Goal: Task Accomplishment & Management: Manage account settings

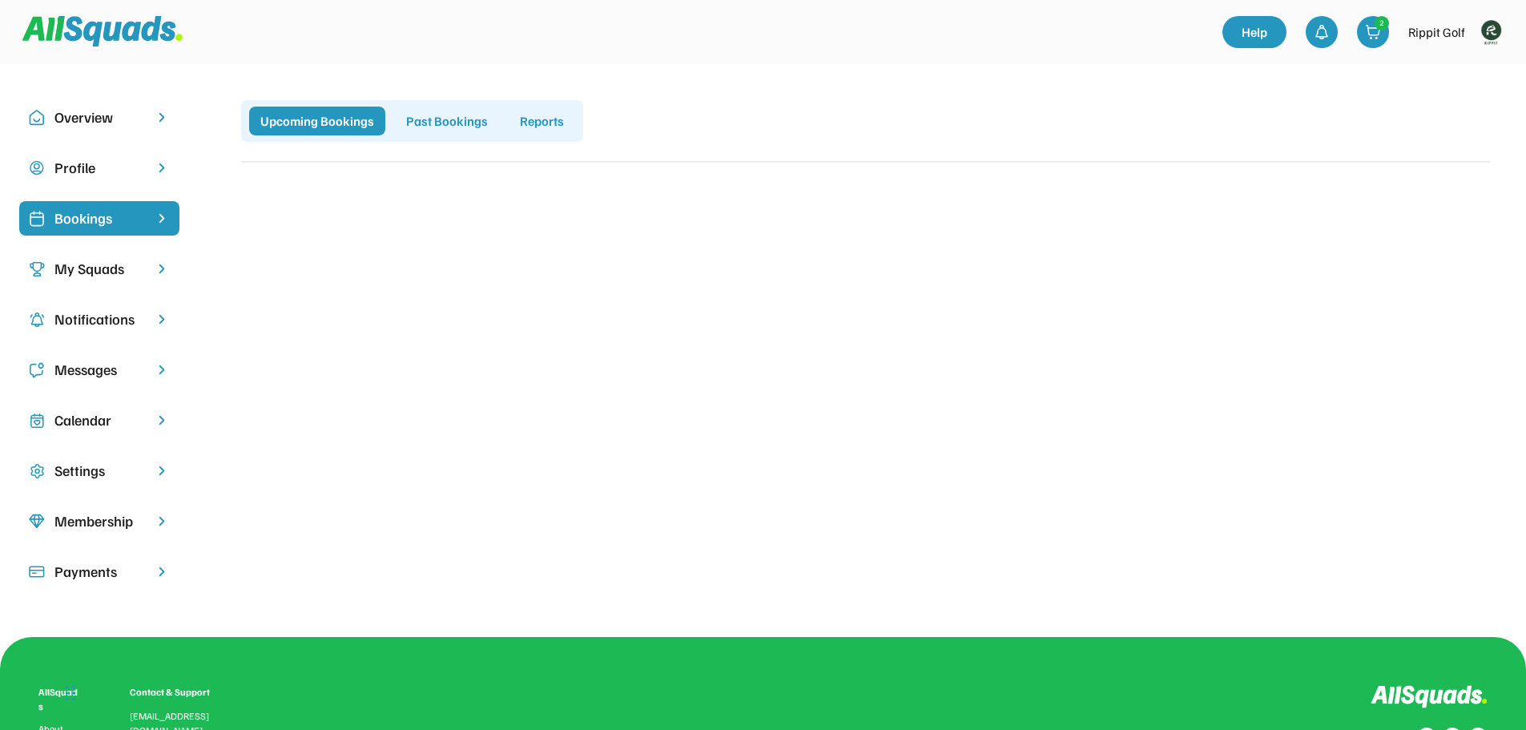
click at [108, 422] on div "Calendar" at bounding box center [99, 420] width 90 height 22
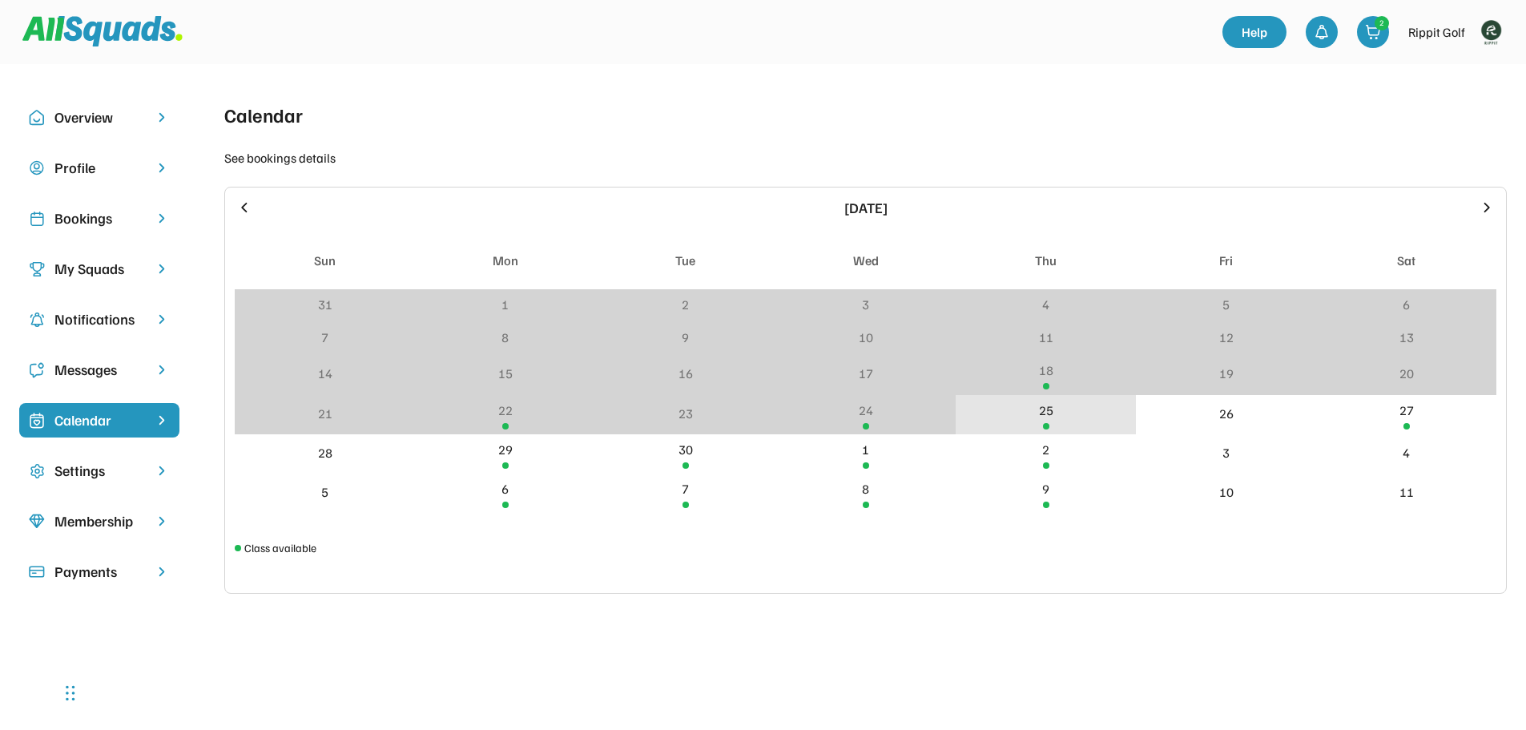
click at [1052, 420] on div "25" at bounding box center [1045, 414] width 180 height 39
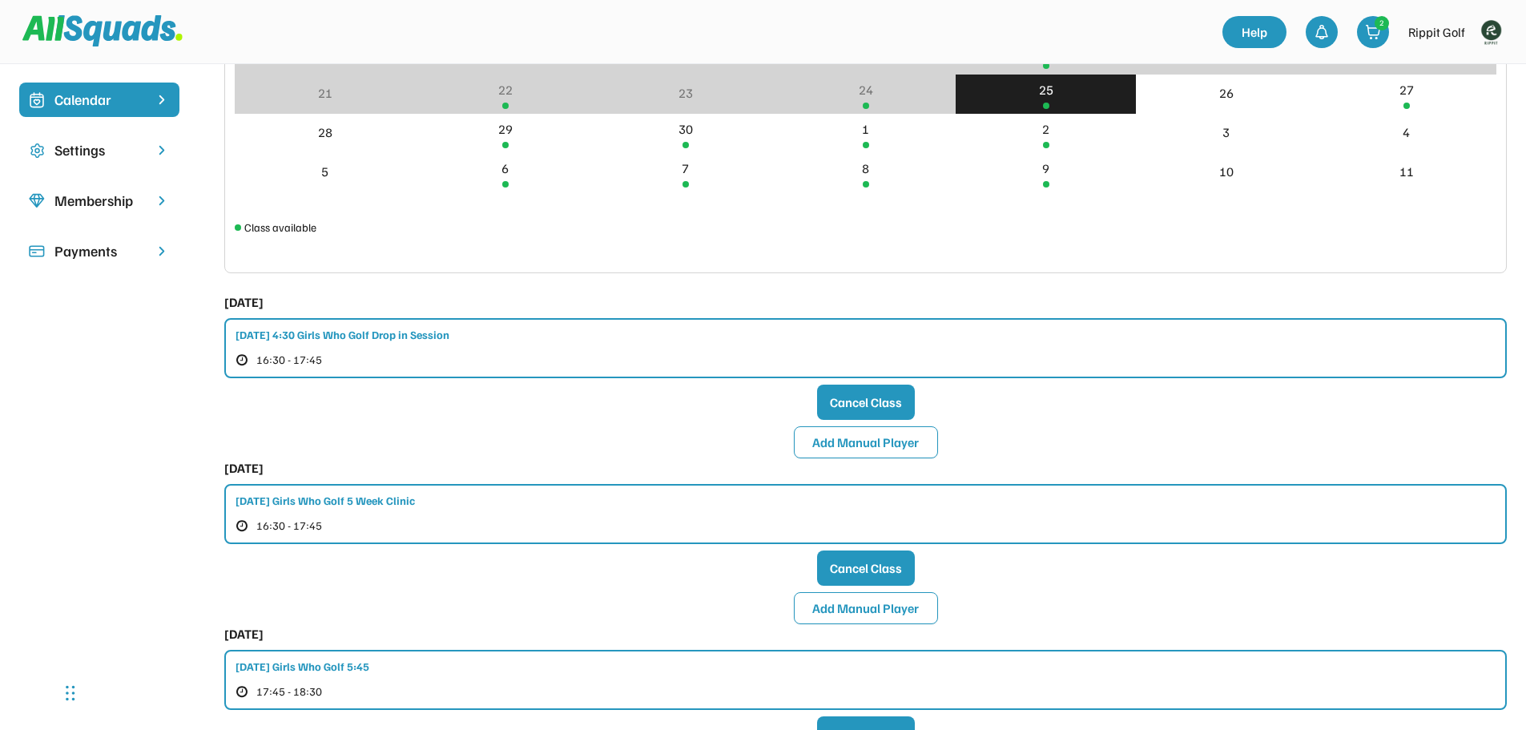
scroll to position [400, 0]
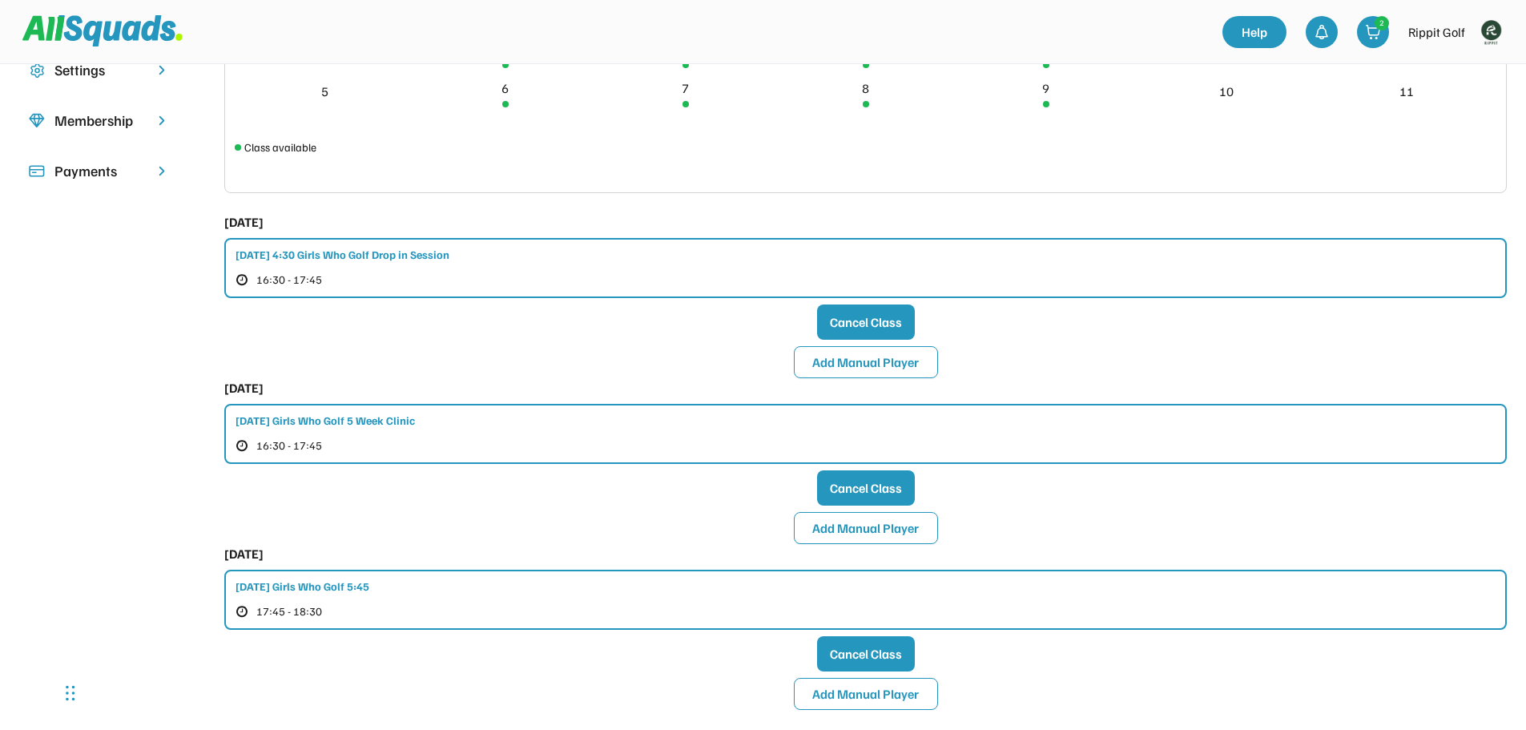
click at [649, 265] on div "[DATE] 4:30 Girls Who Golf Drop in Session 16:30 - 17:45" at bounding box center [865, 268] width 1282 height 60
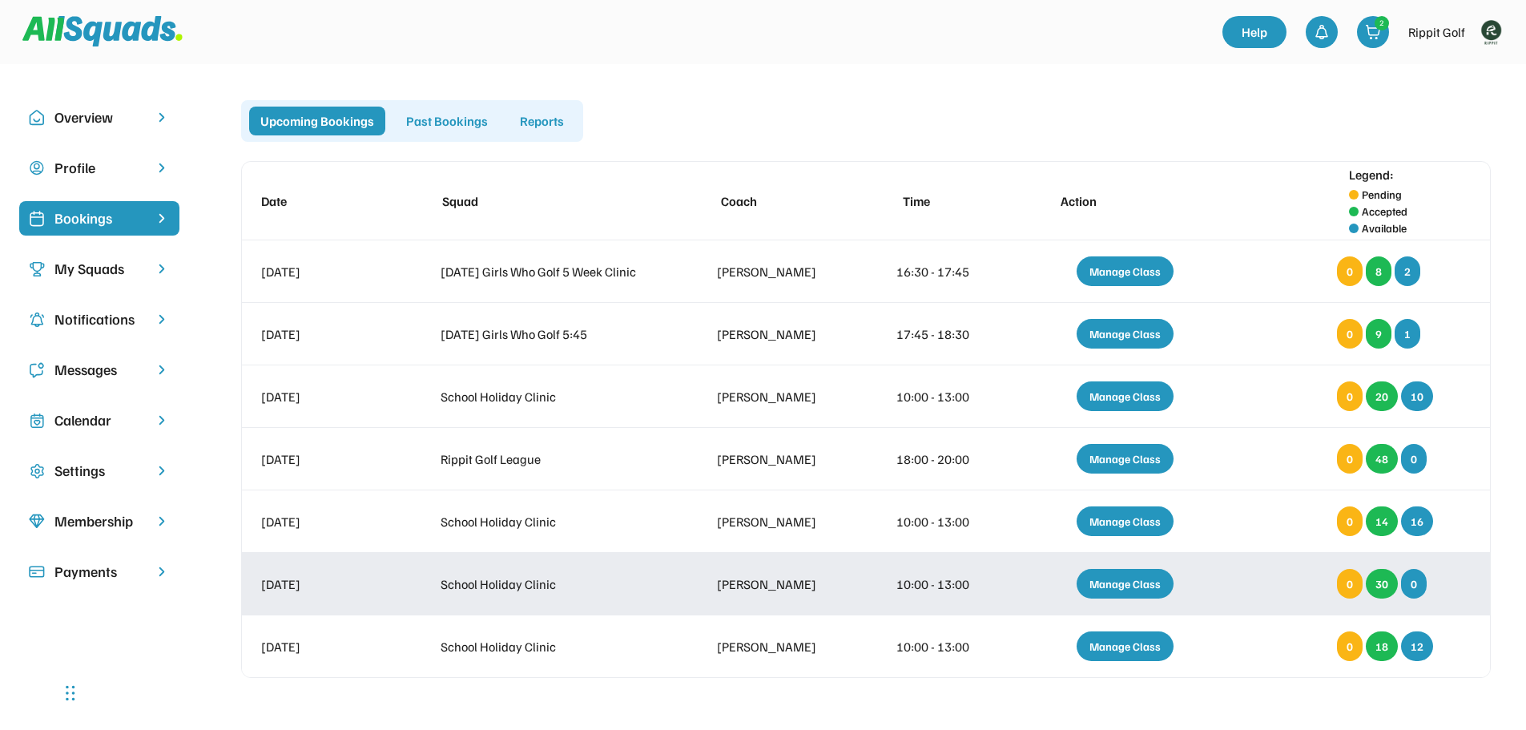
click at [1117, 583] on div "Manage Class" at bounding box center [1124, 584] width 97 height 30
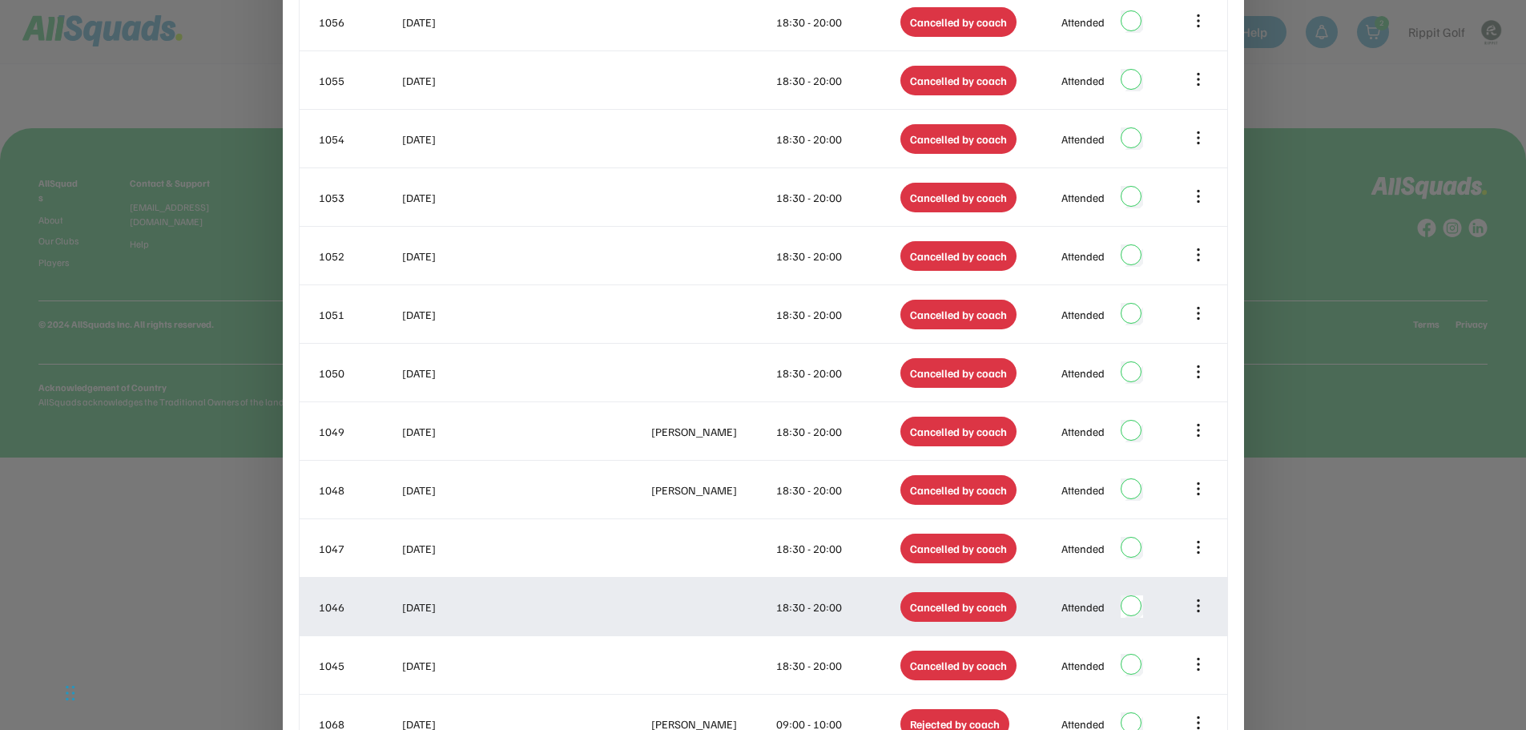
scroll to position [881, 0]
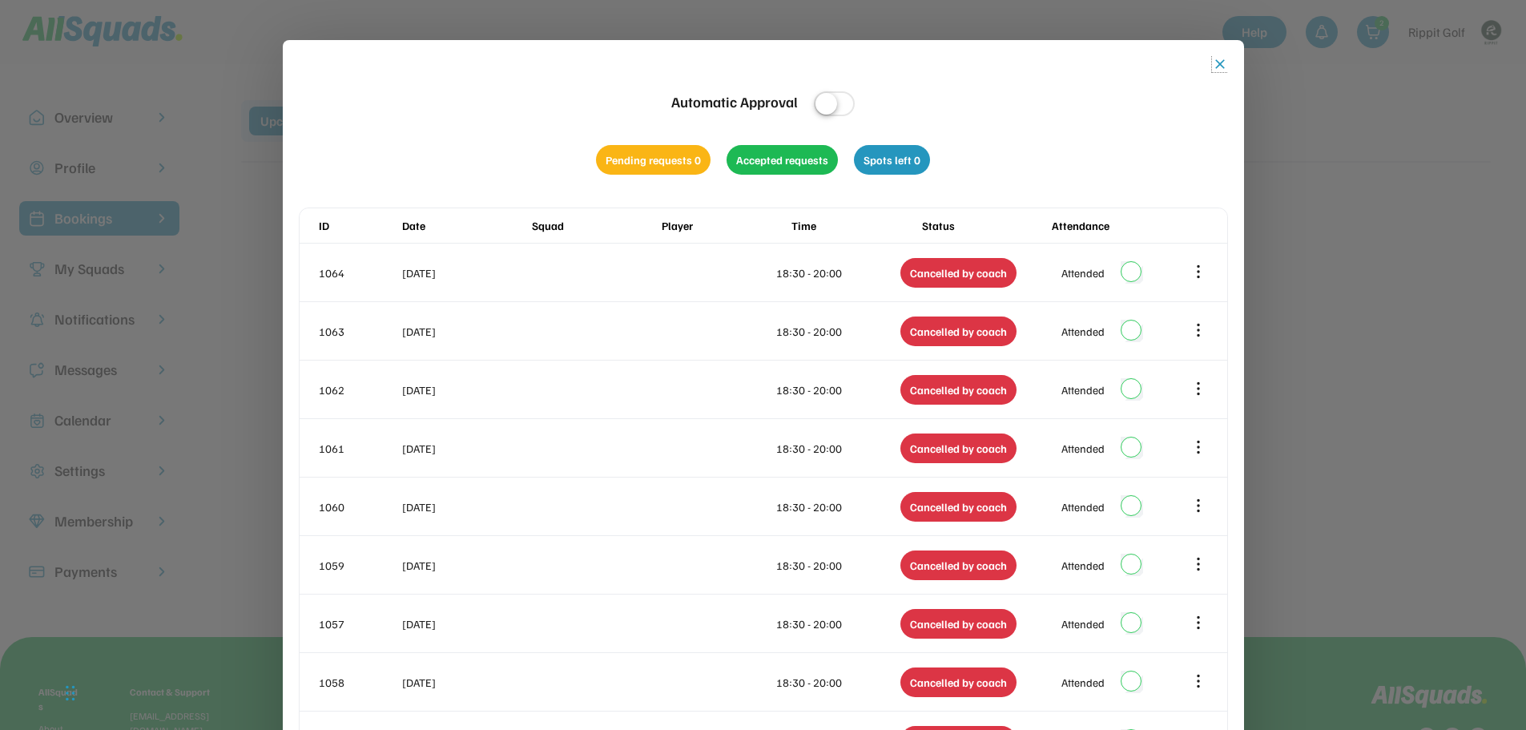
click at [1216, 68] on button "close" at bounding box center [1220, 64] width 16 height 16
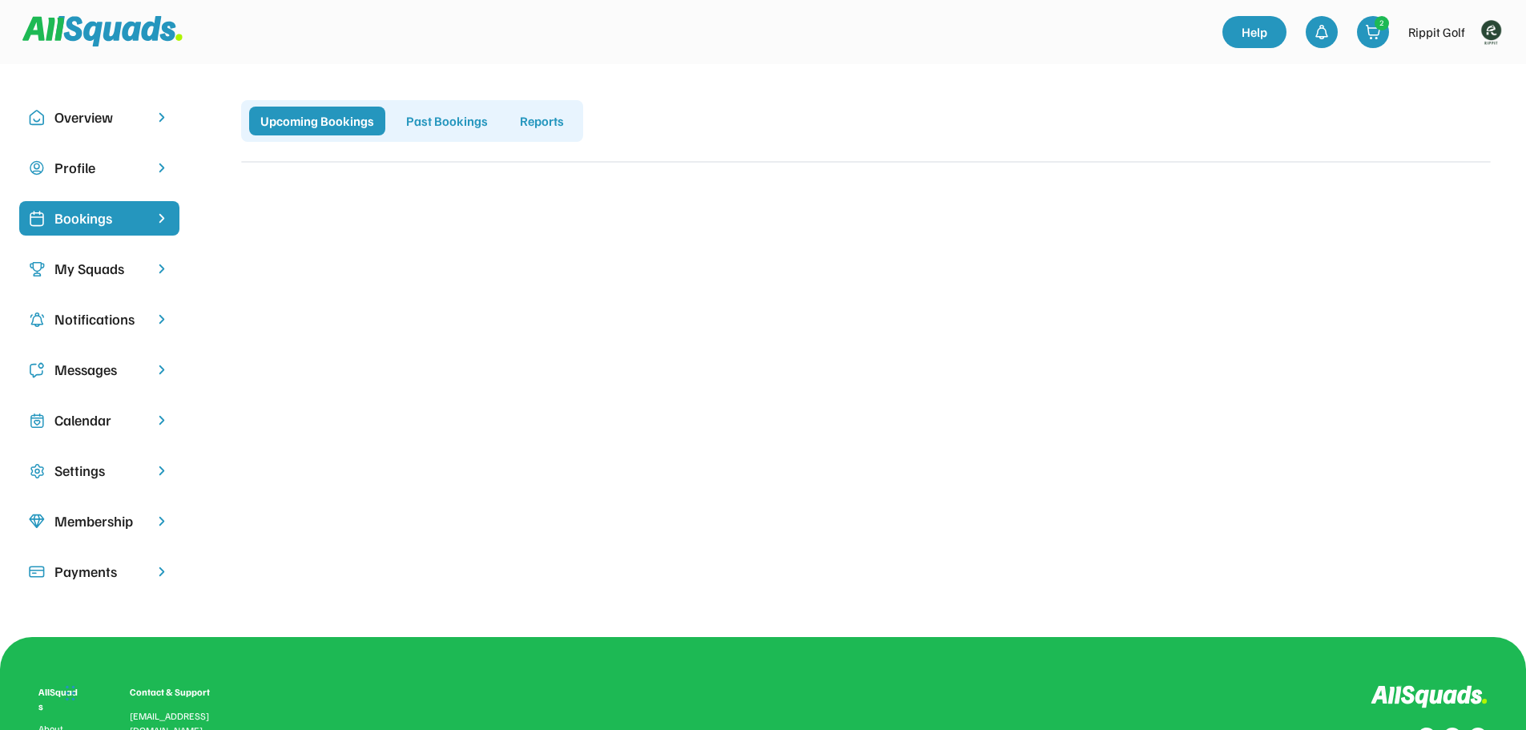
click at [326, 118] on div "Upcoming Bookings" at bounding box center [317, 121] width 136 height 29
click at [103, 218] on div "Bookings" at bounding box center [99, 218] width 90 height 22
click at [97, 421] on div "Calendar" at bounding box center [99, 420] width 90 height 22
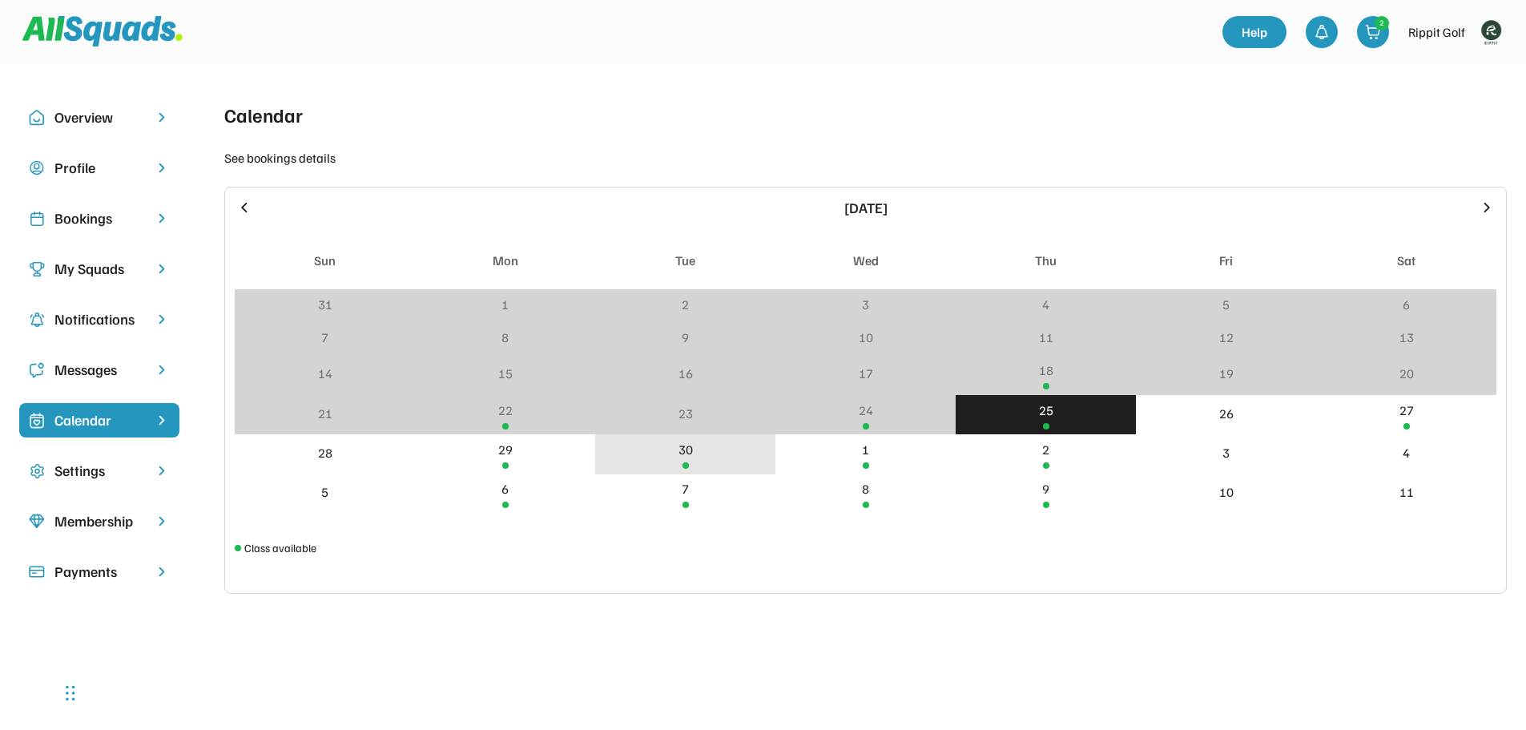
click at [687, 452] on div "30" at bounding box center [685, 449] width 14 height 19
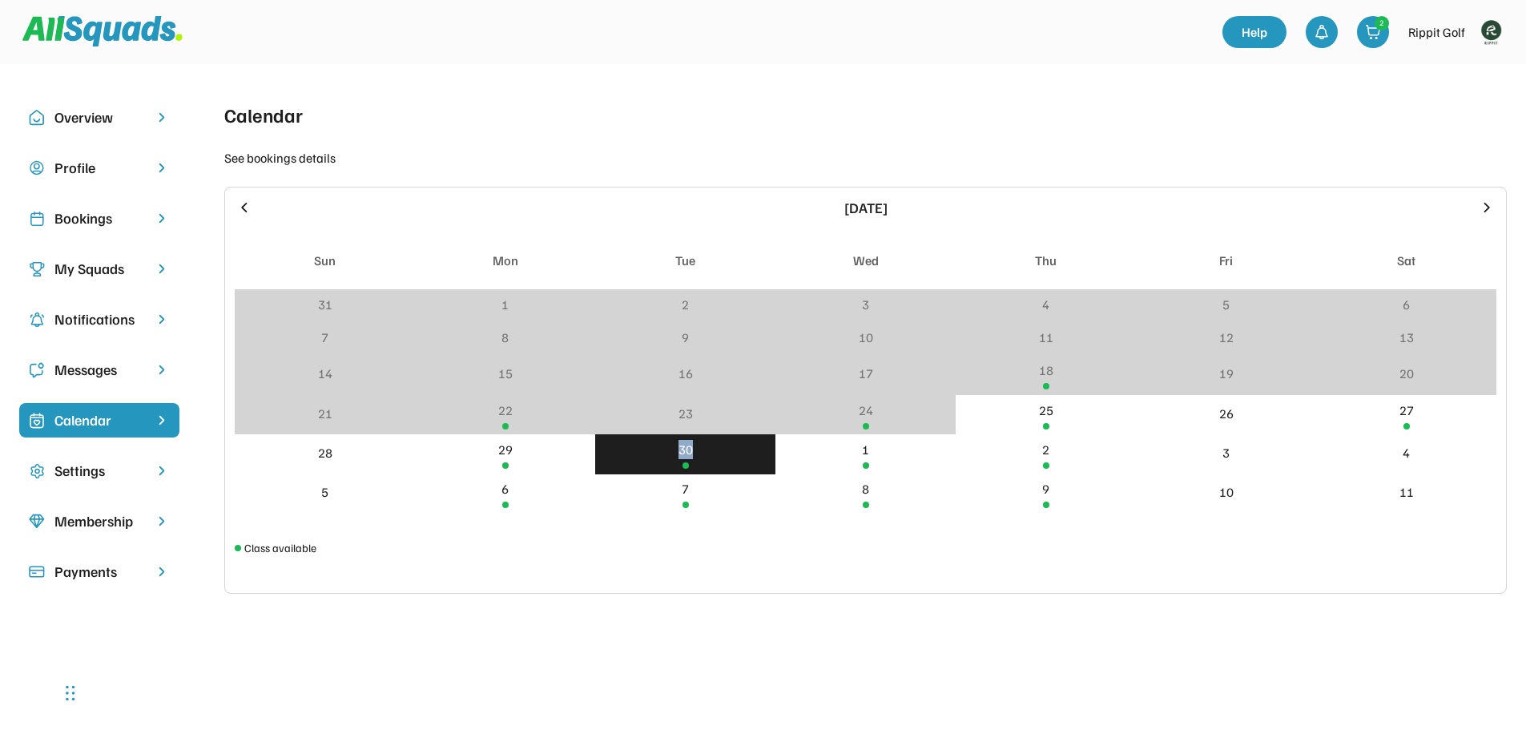
click at [687, 452] on div "30" at bounding box center [685, 449] width 14 height 19
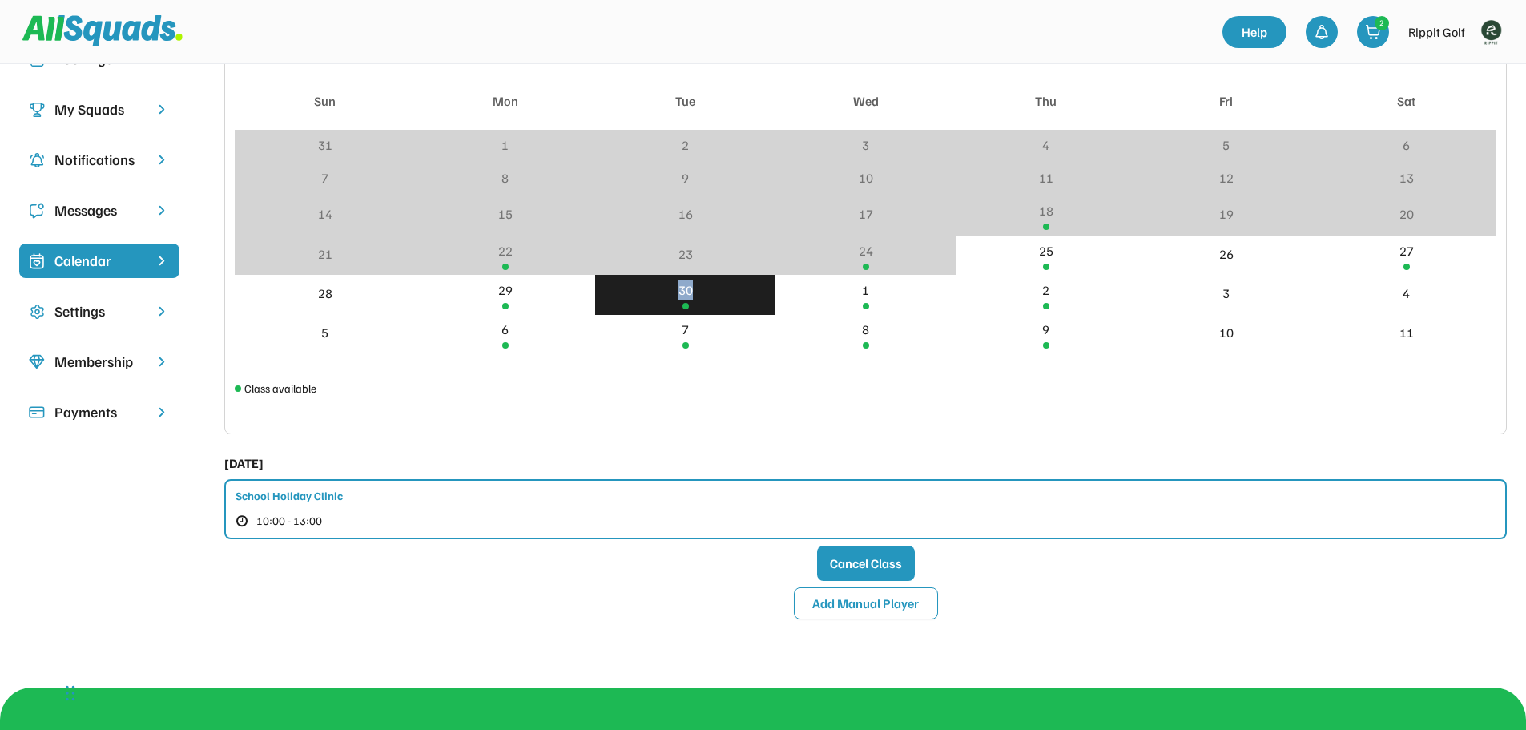
scroll to position [160, 0]
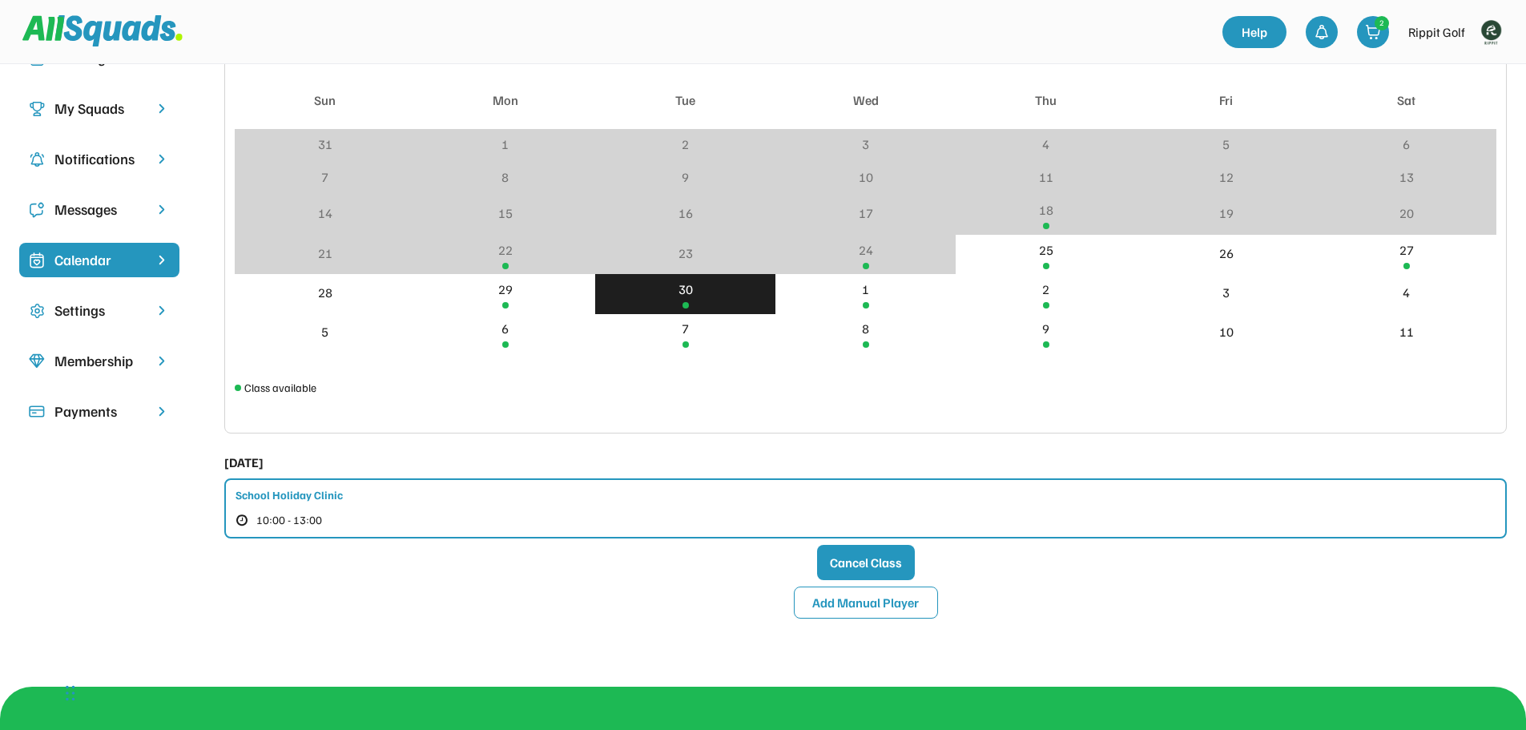
click at [342, 492] on div "School Holiday Clinic" at bounding box center [288, 494] width 107 height 17
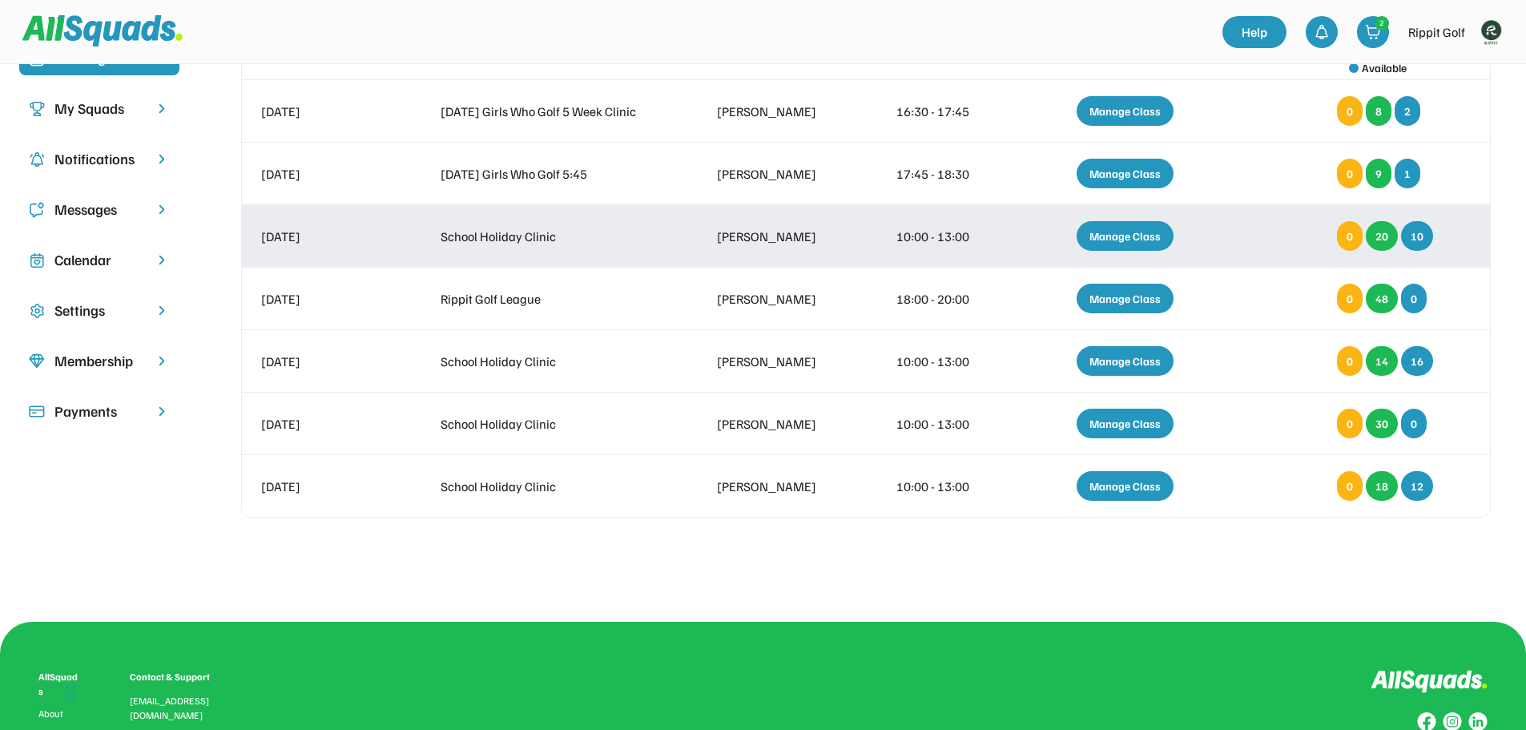
click at [1152, 241] on div "Manage Class" at bounding box center [1124, 236] width 97 height 30
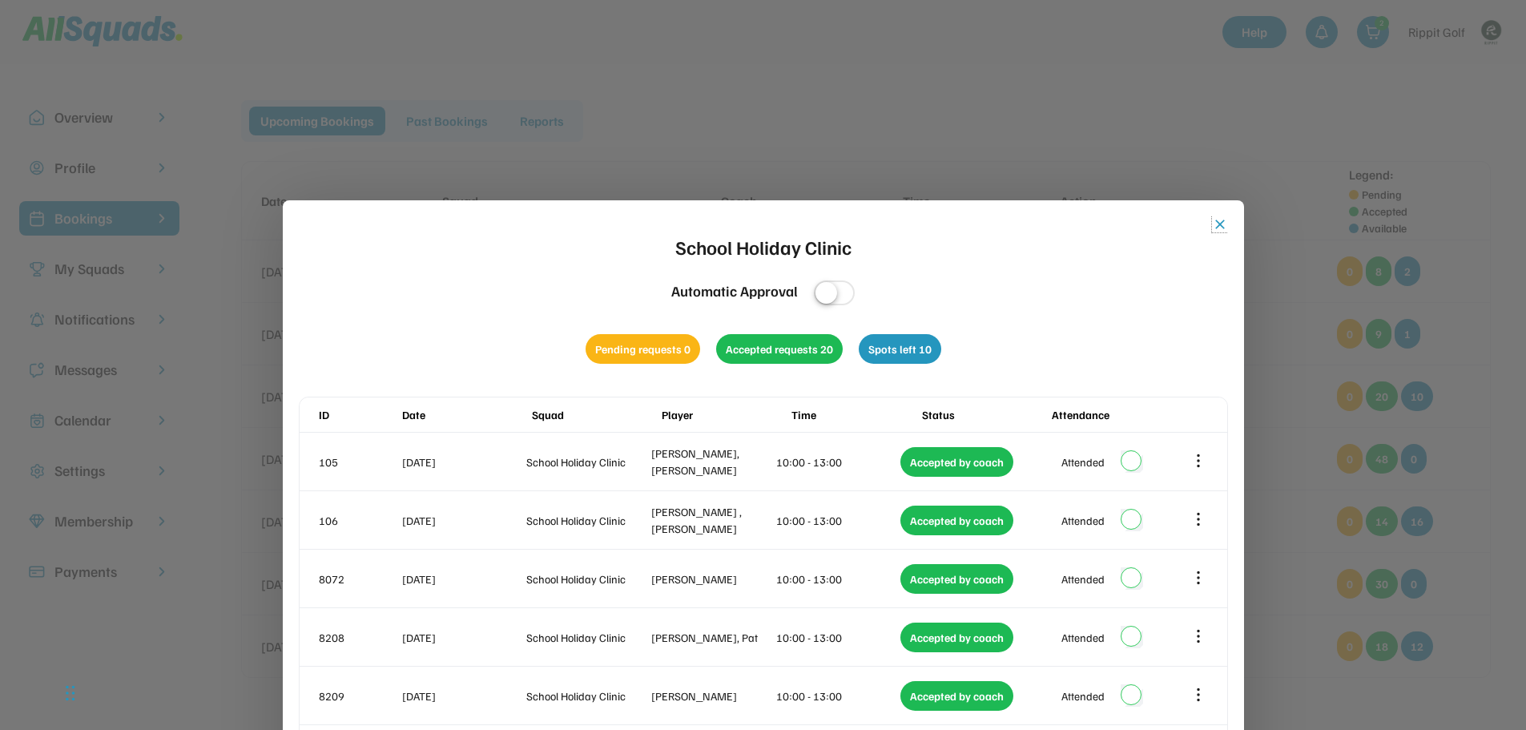
click at [1217, 223] on button "close" at bounding box center [1220, 224] width 16 height 16
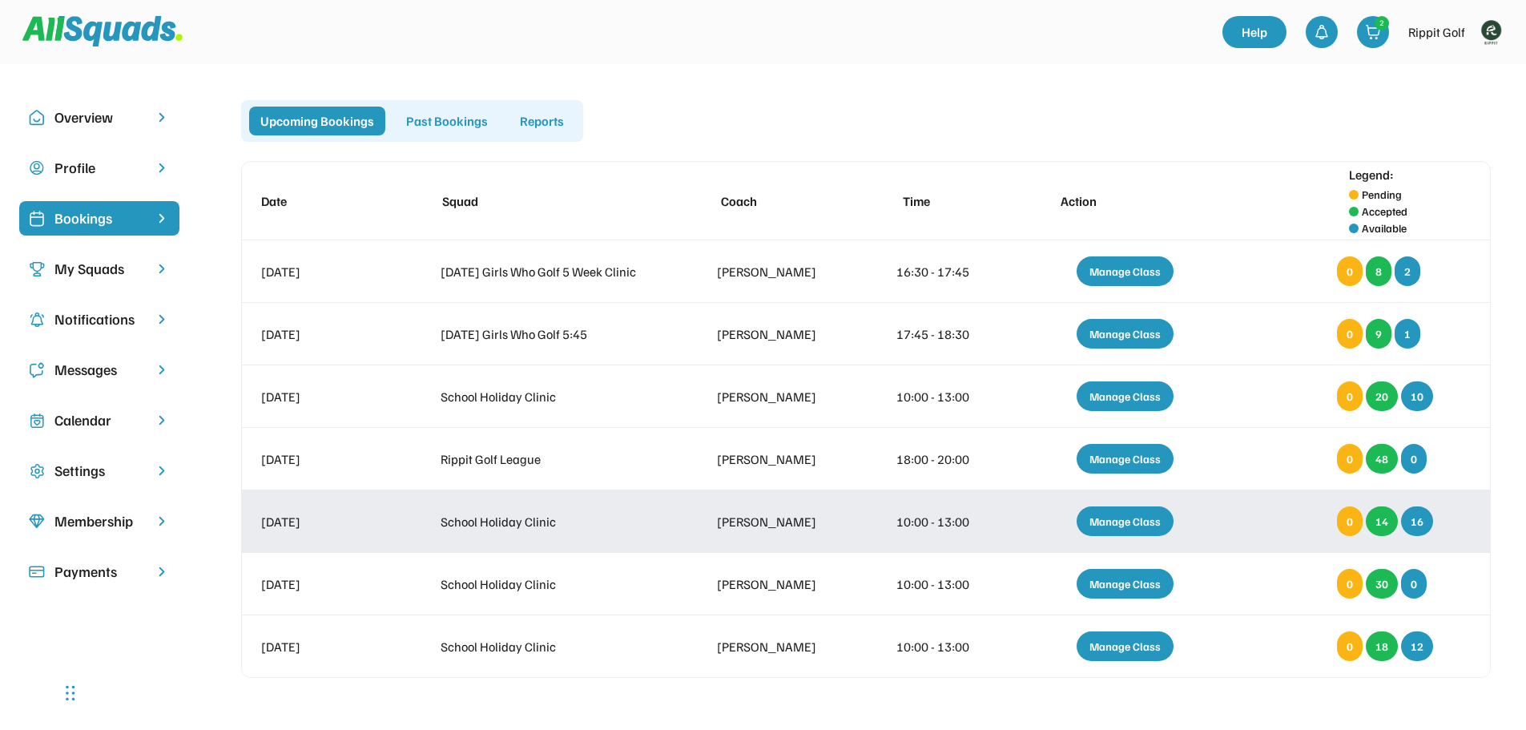
click at [1097, 517] on div "Manage Class" at bounding box center [1124, 521] width 97 height 30
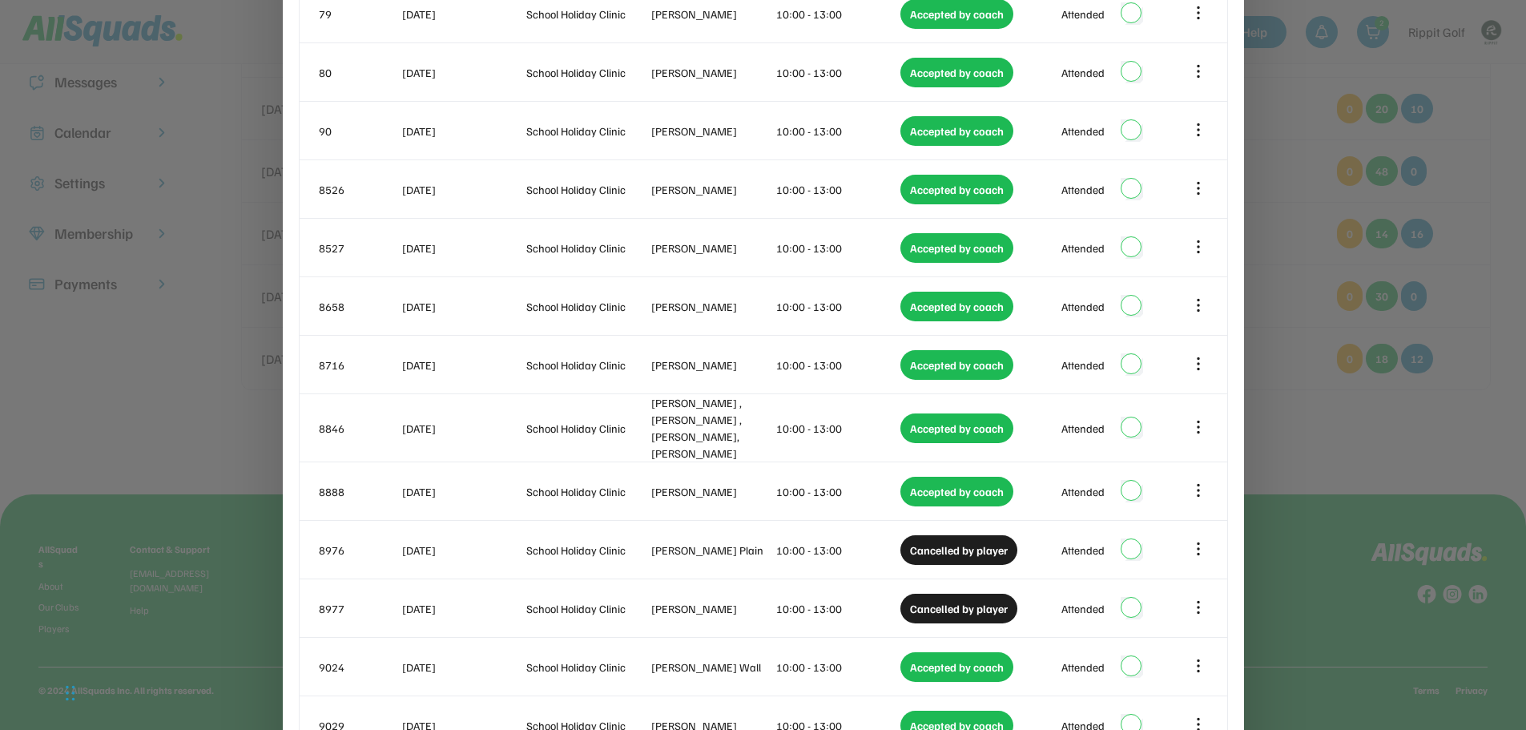
scroll to position [30, 0]
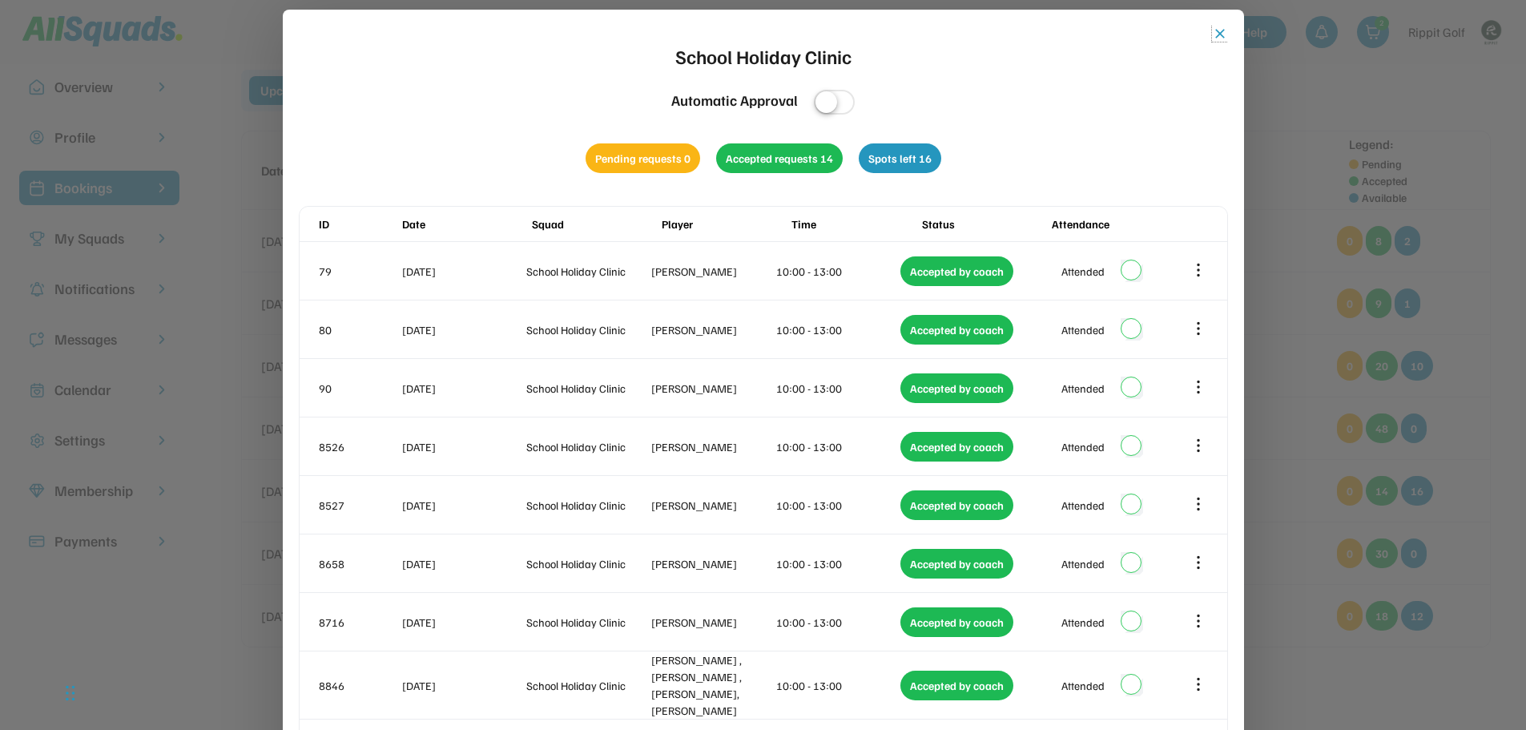
click at [1218, 36] on button "close" at bounding box center [1220, 34] width 16 height 16
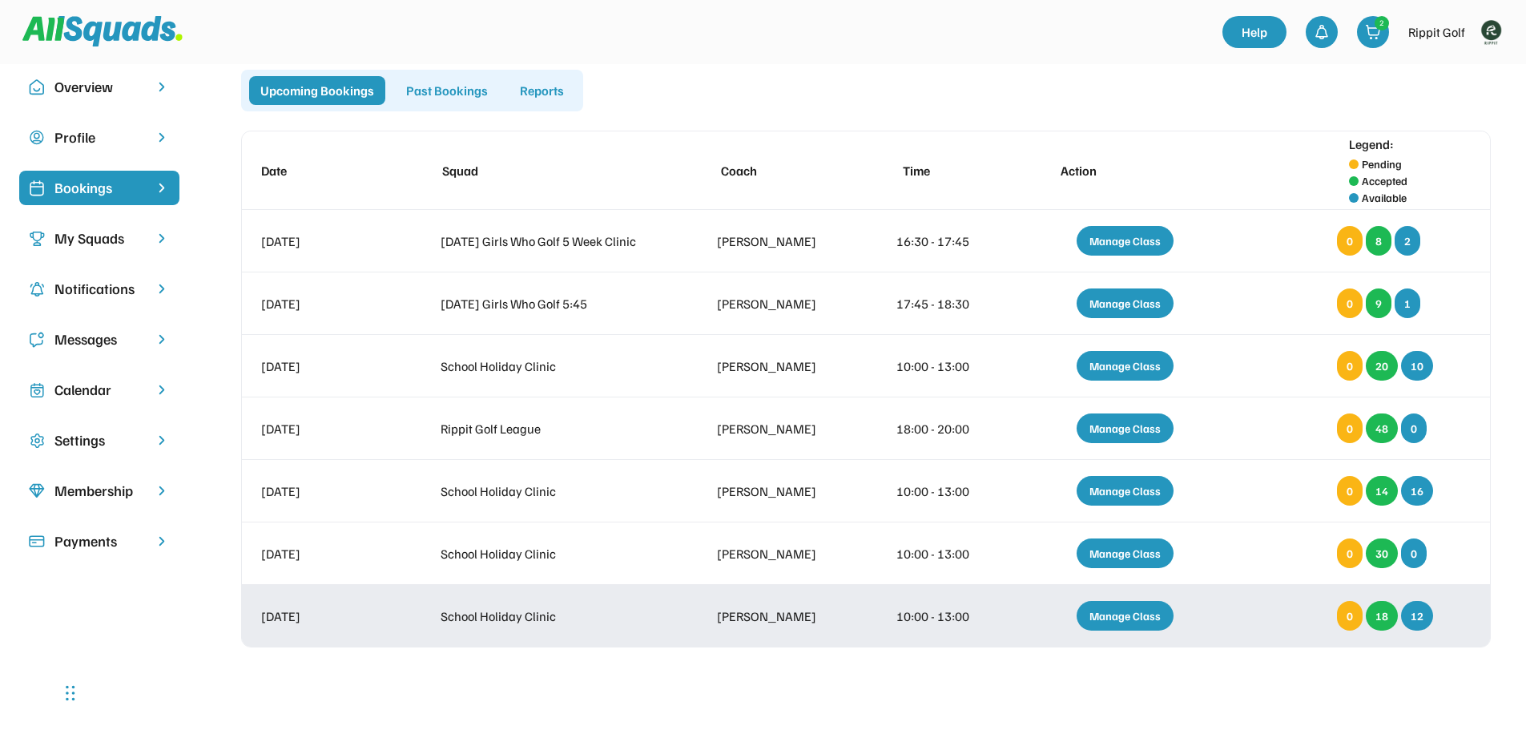
click at [1113, 622] on div "Manage Class" at bounding box center [1124, 616] width 97 height 30
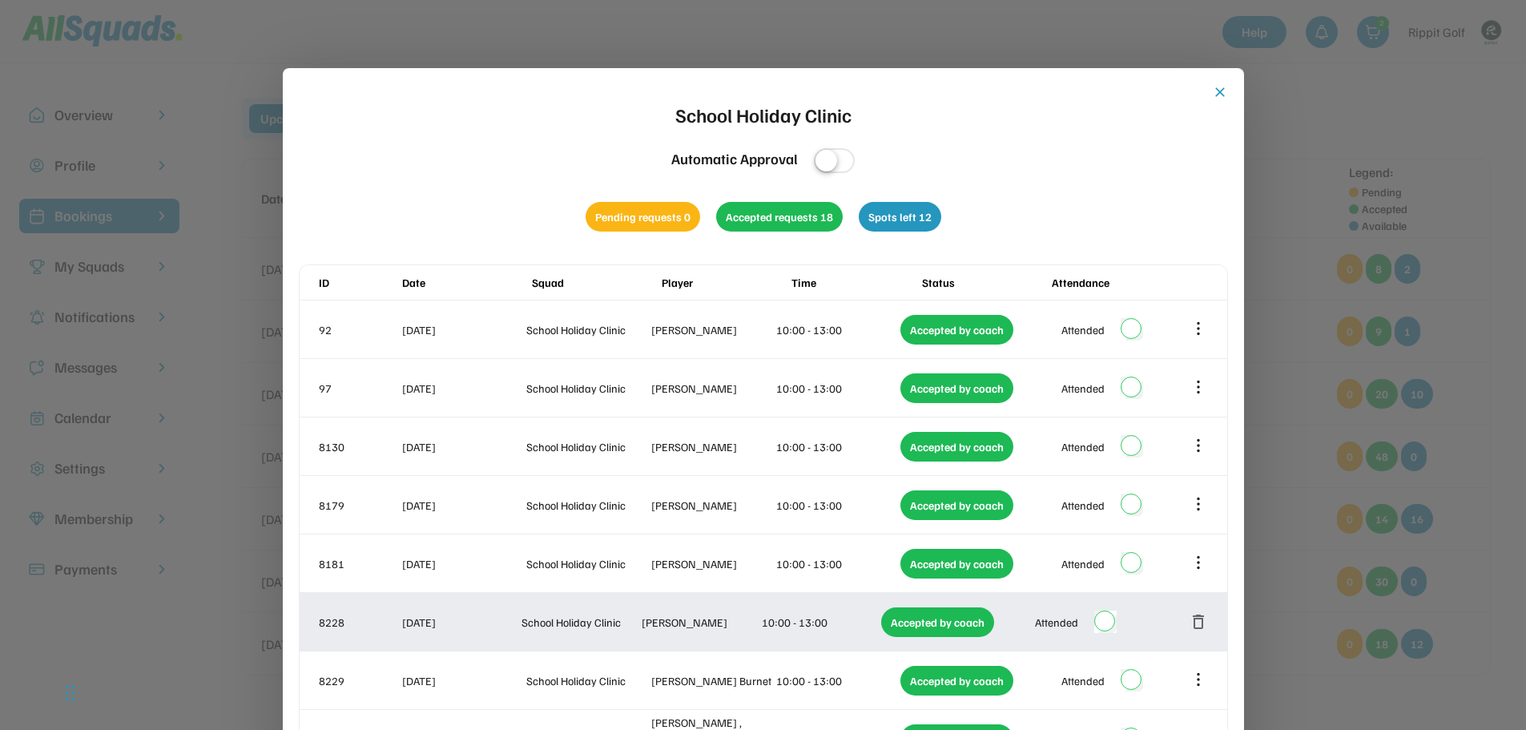
scroll to position [0, 0]
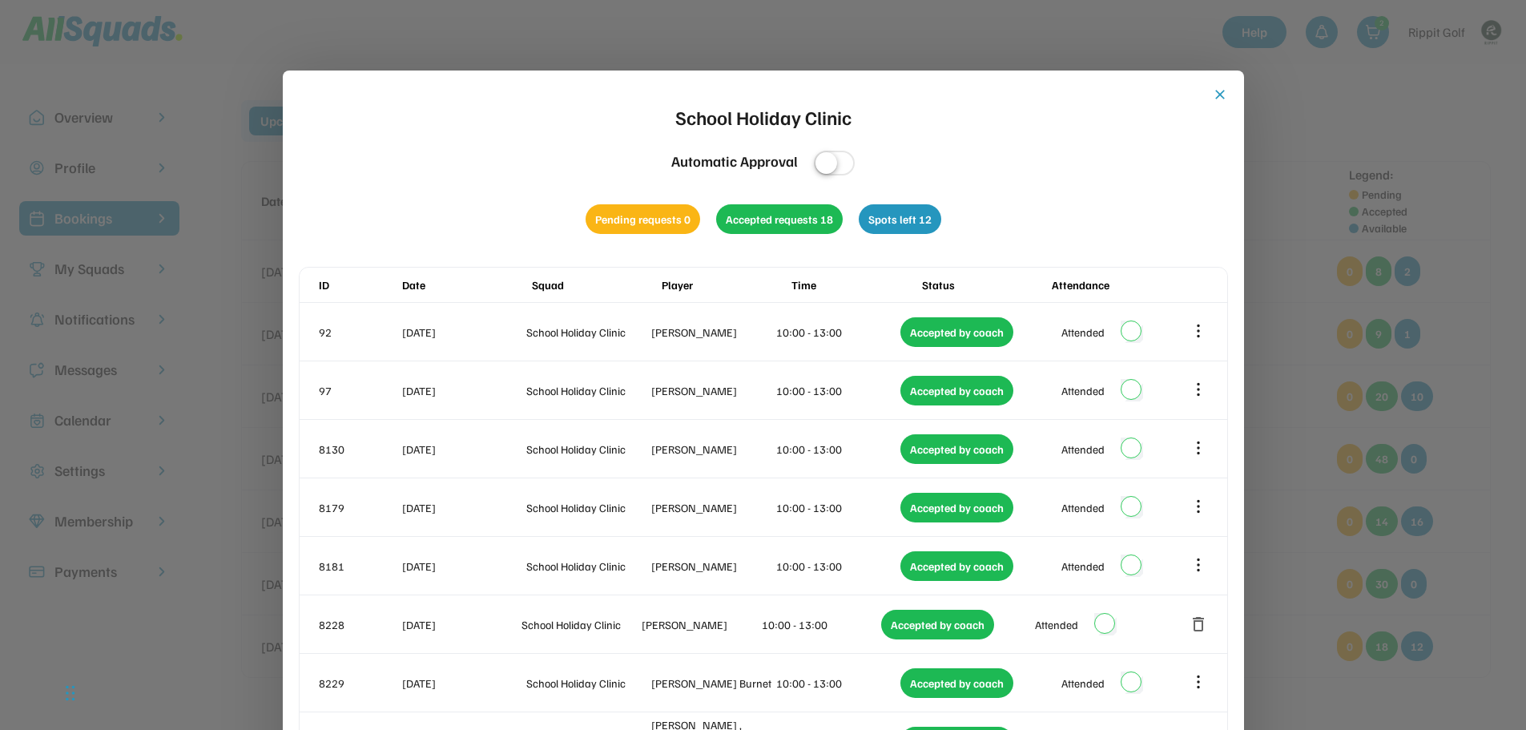
click at [1214, 96] on button "close" at bounding box center [1220, 94] width 16 height 16
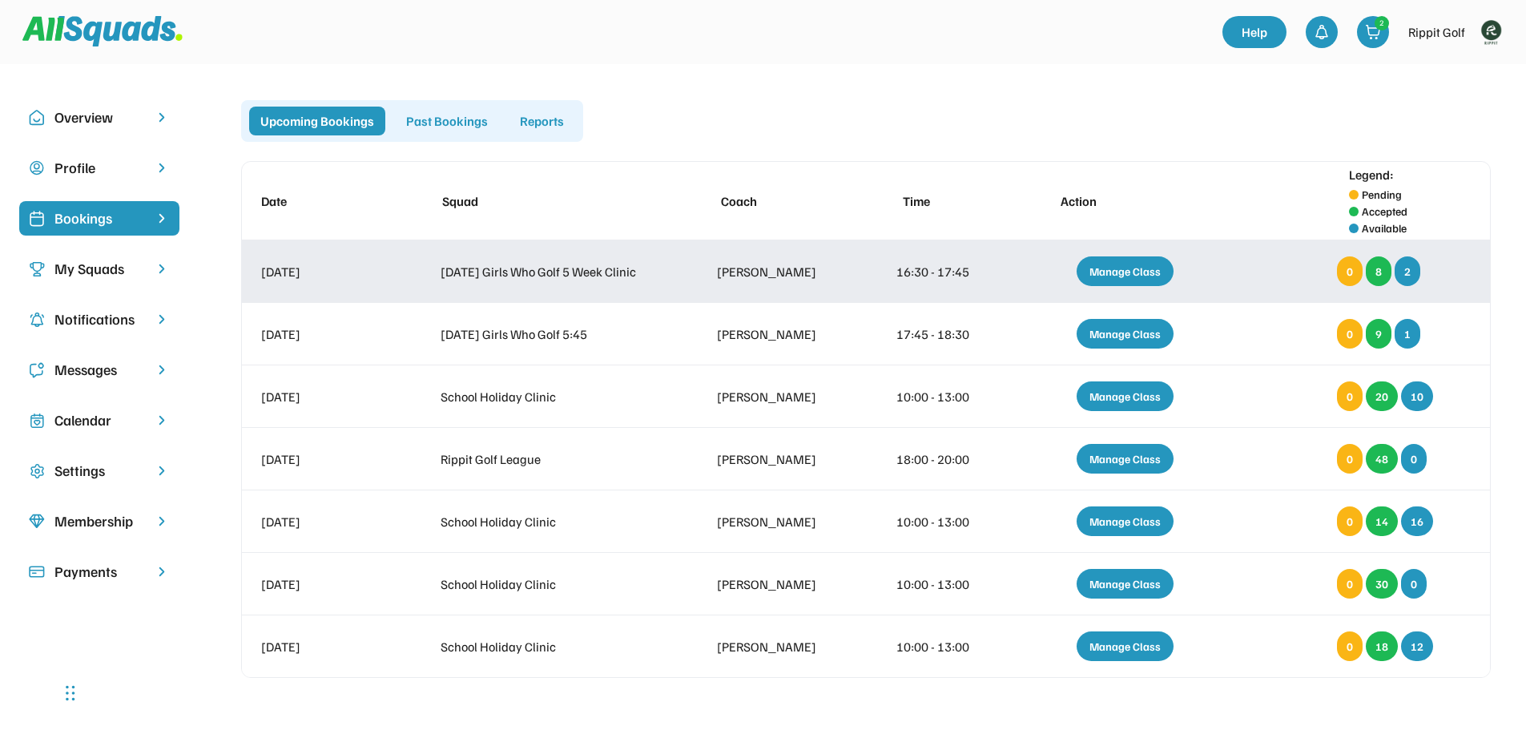
click at [1126, 266] on div "Manage Class" at bounding box center [1124, 271] width 97 height 30
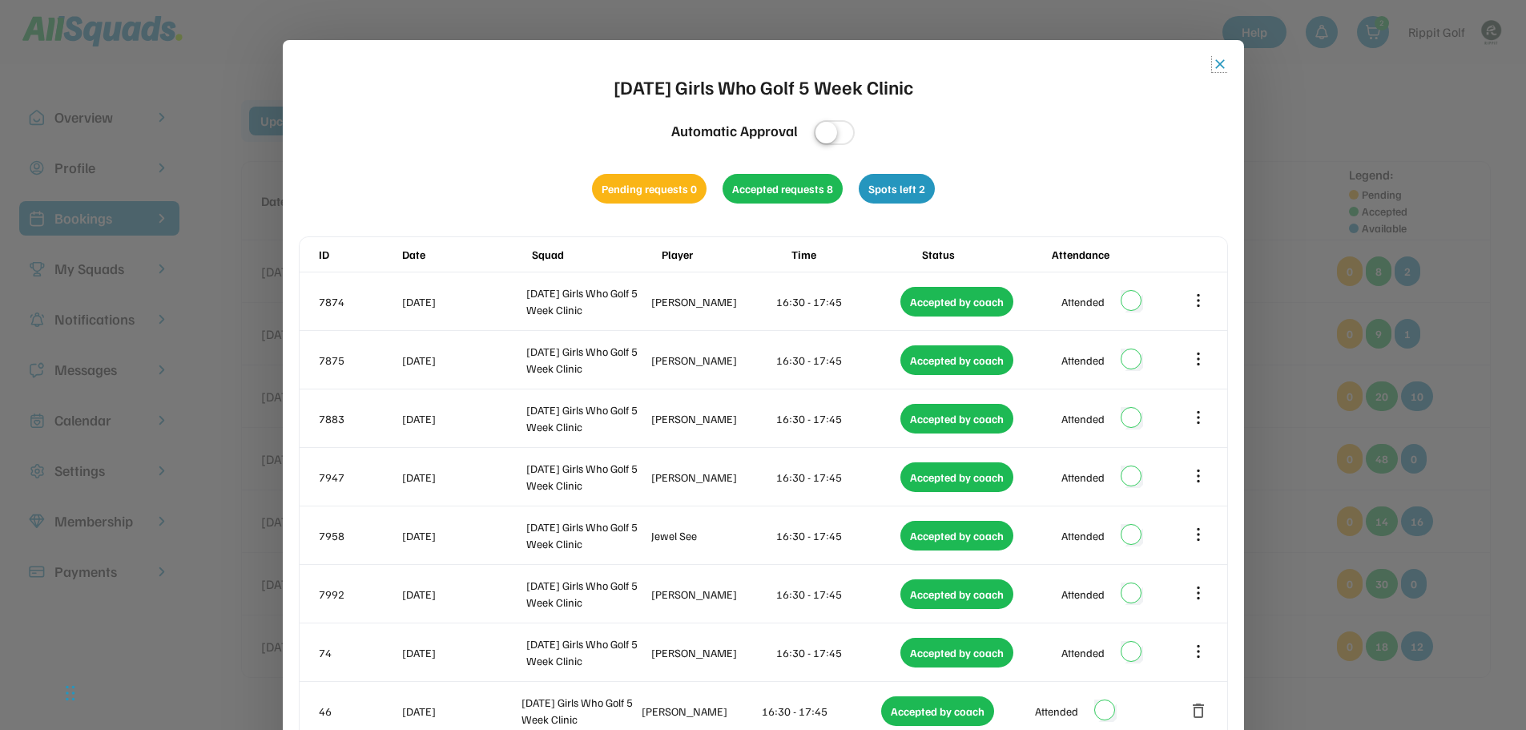
click at [1223, 65] on button "close" at bounding box center [1220, 64] width 16 height 16
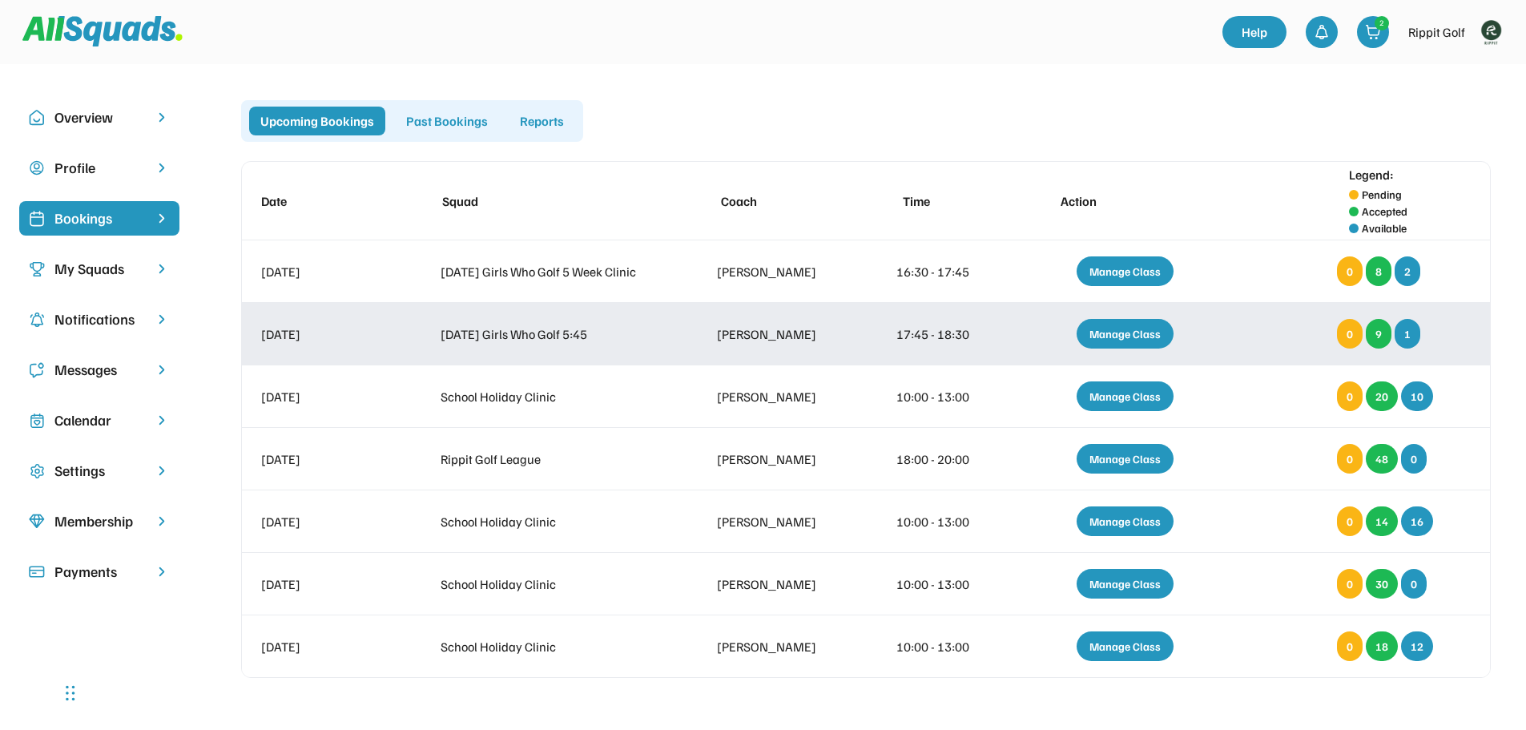
click at [1384, 334] on div "9" at bounding box center [1378, 334] width 26 height 30
click at [1120, 332] on div "Manage Class" at bounding box center [1124, 334] width 97 height 30
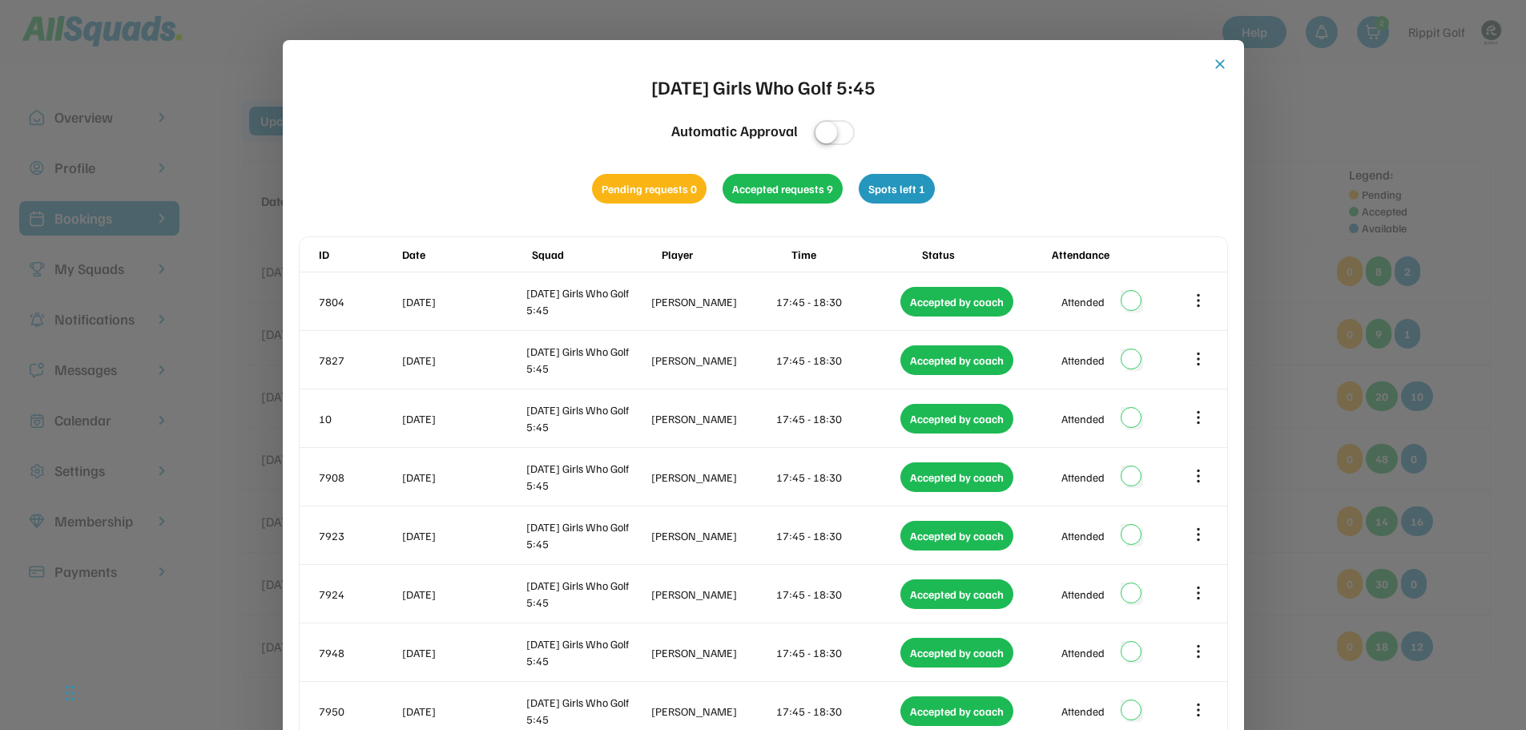
click at [1220, 63] on button "close" at bounding box center [1220, 64] width 16 height 16
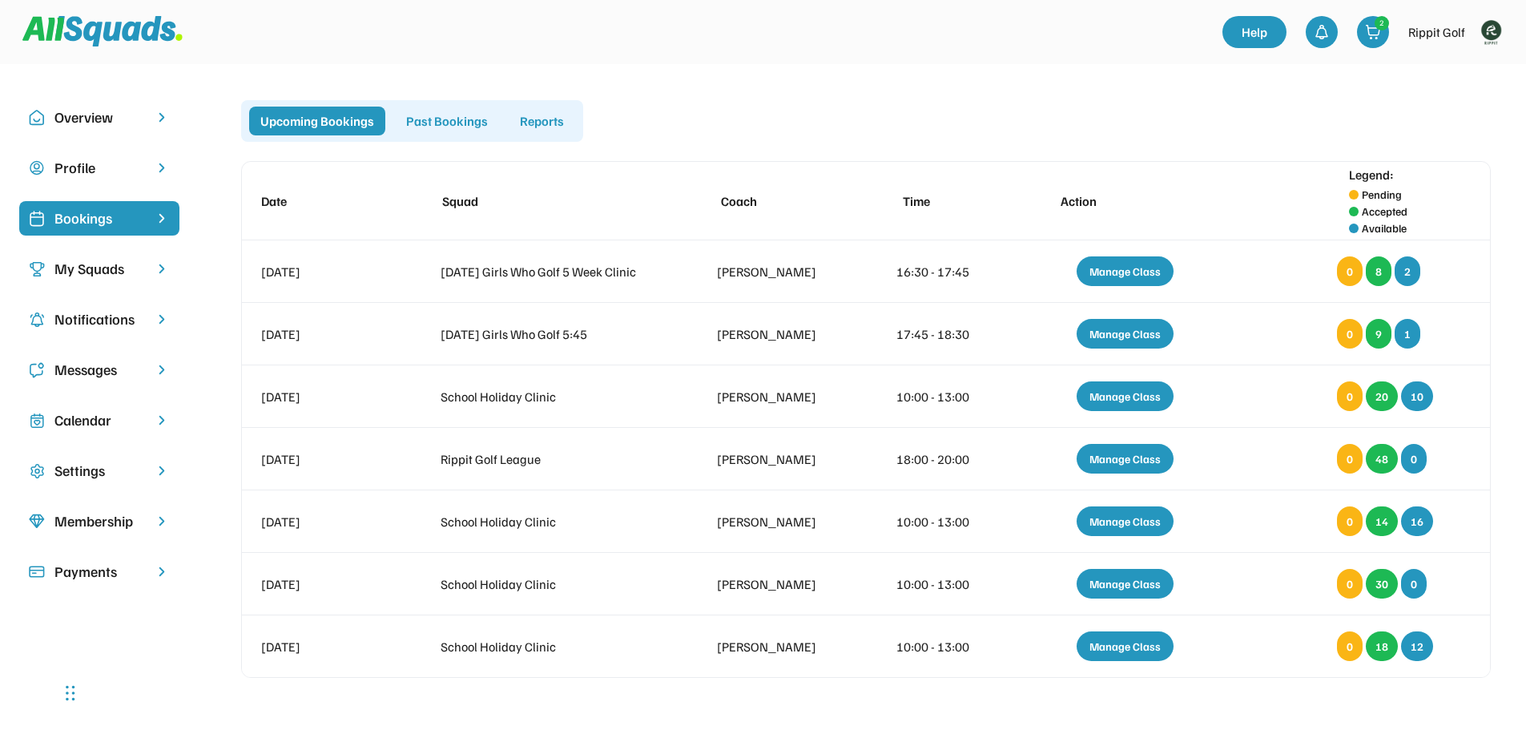
click at [82, 427] on div "Calendar" at bounding box center [99, 420] width 90 height 22
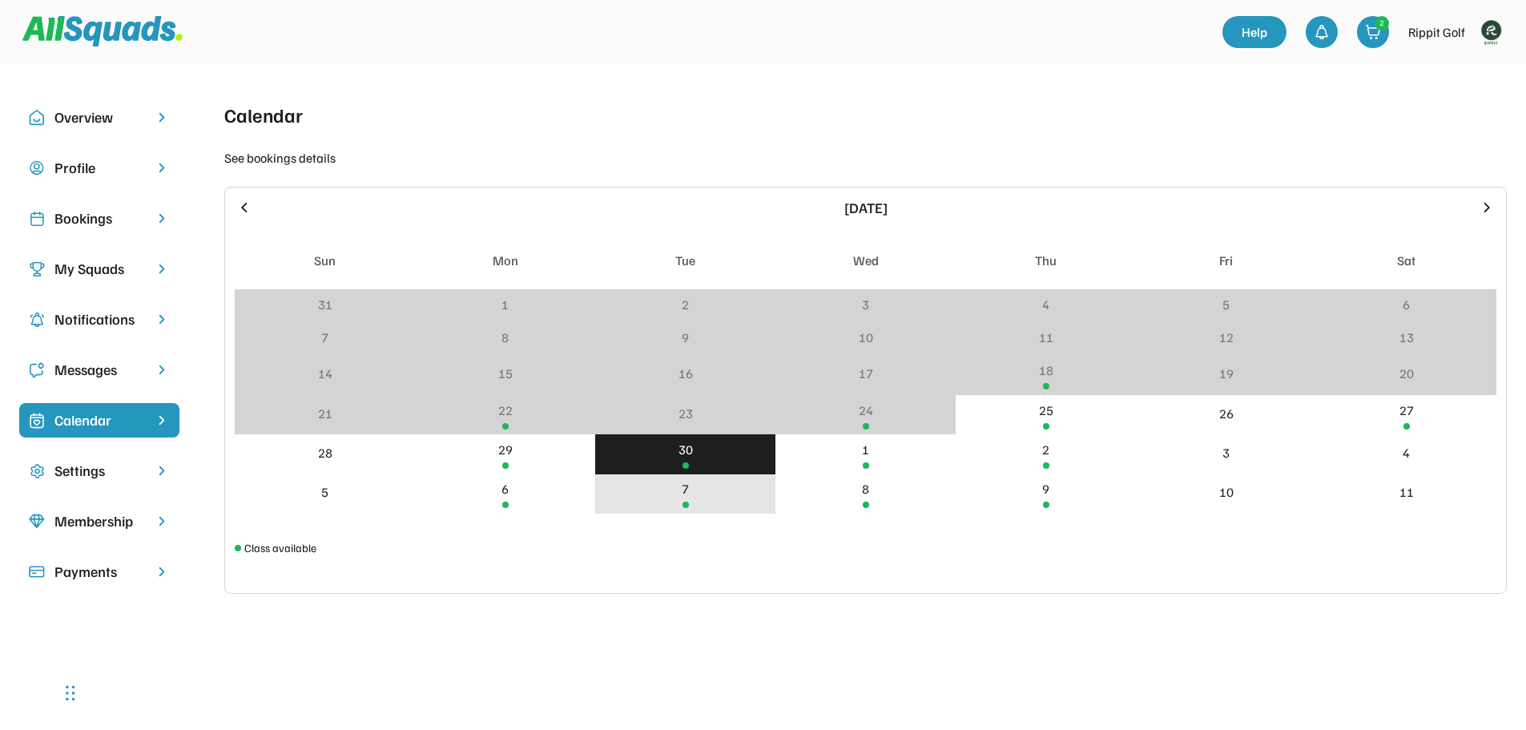
click at [690, 503] on div "7" at bounding box center [685, 493] width 180 height 39
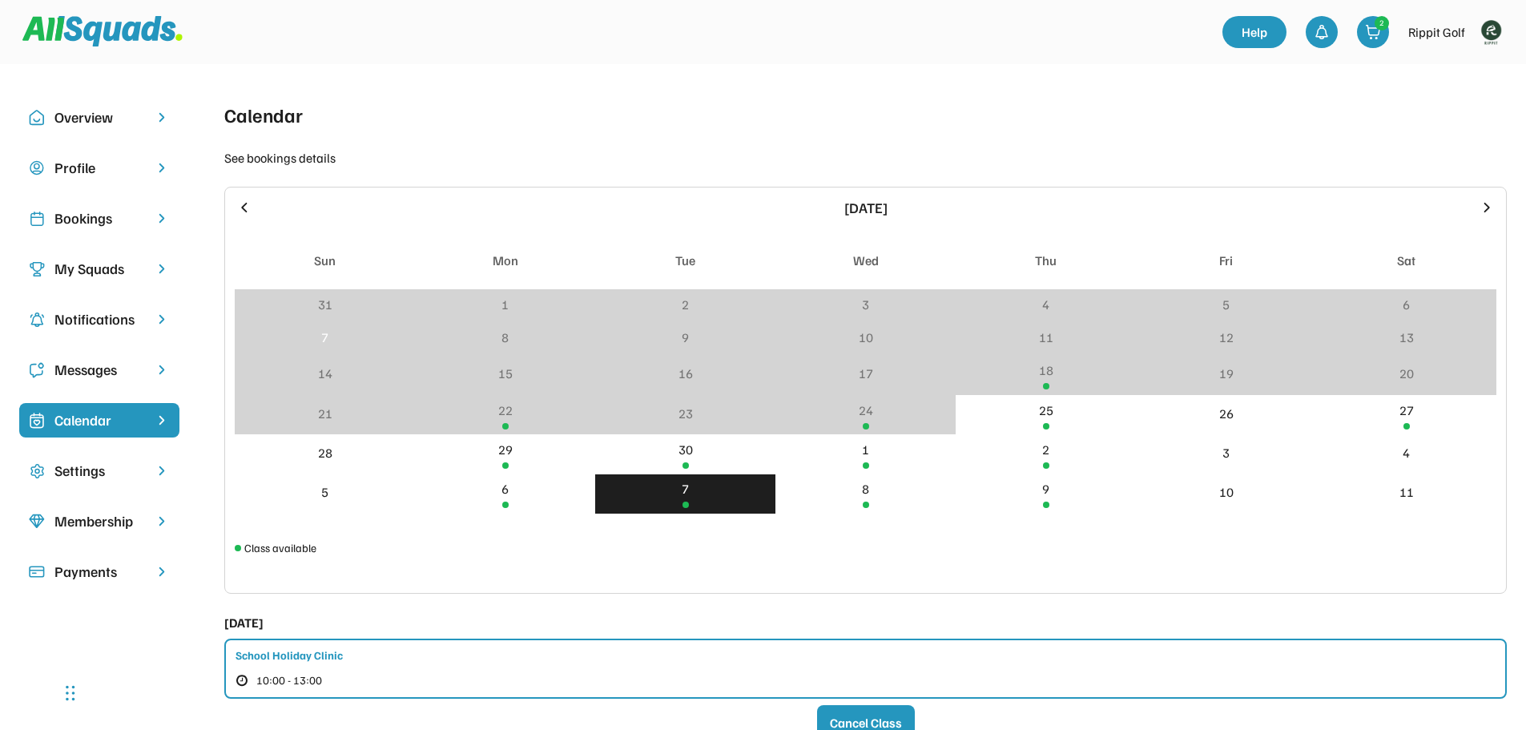
scroll to position [160, 0]
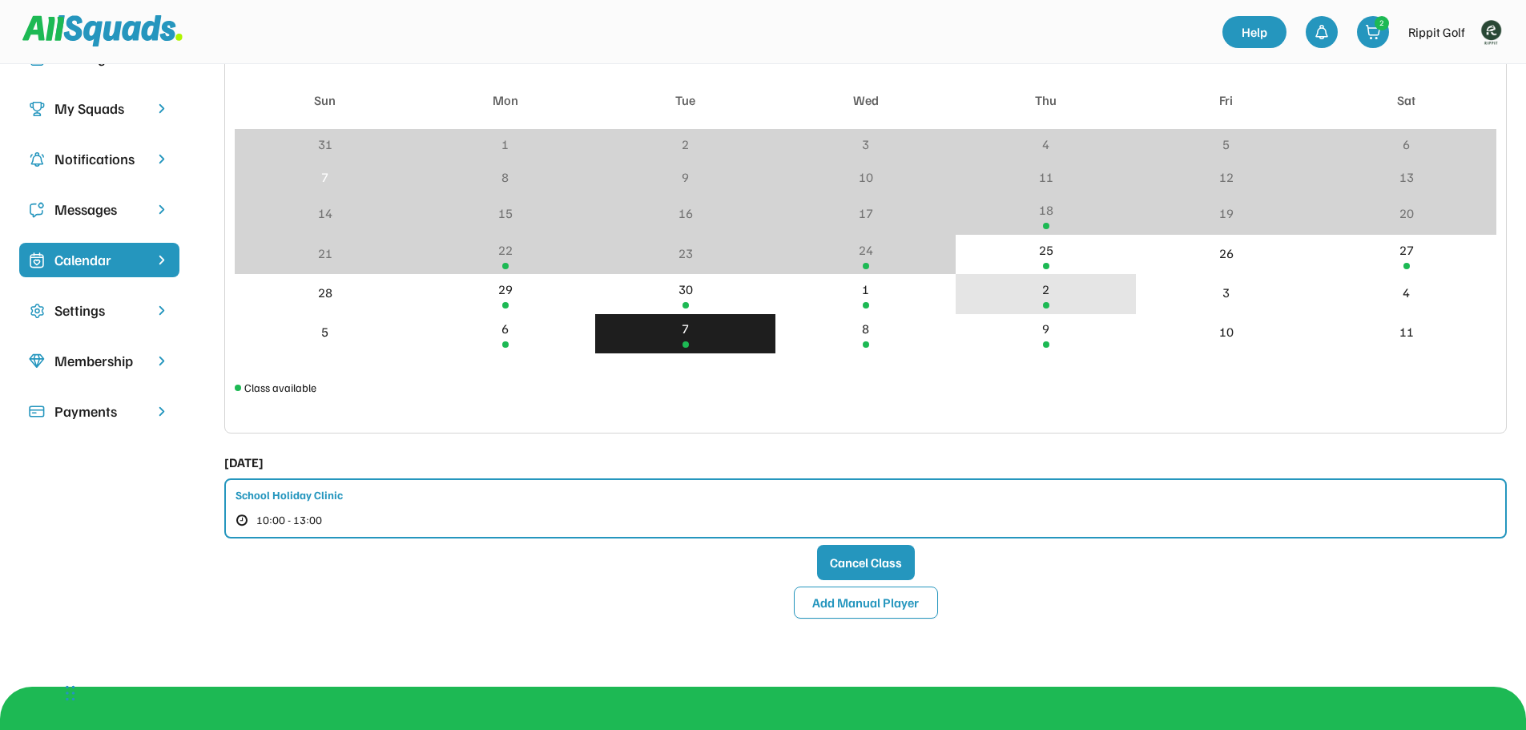
click at [1051, 291] on div "2" at bounding box center [1045, 293] width 180 height 39
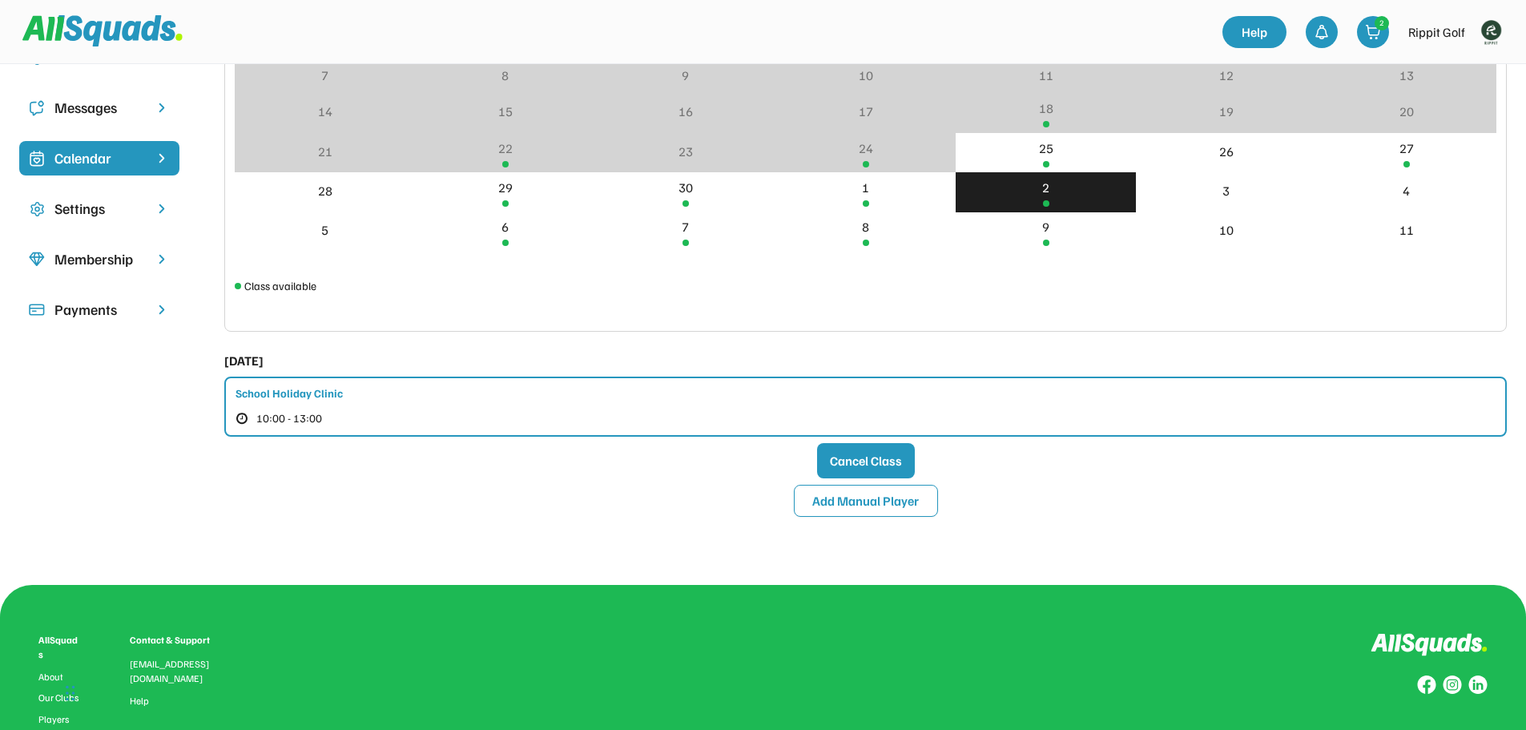
scroll to position [197, 0]
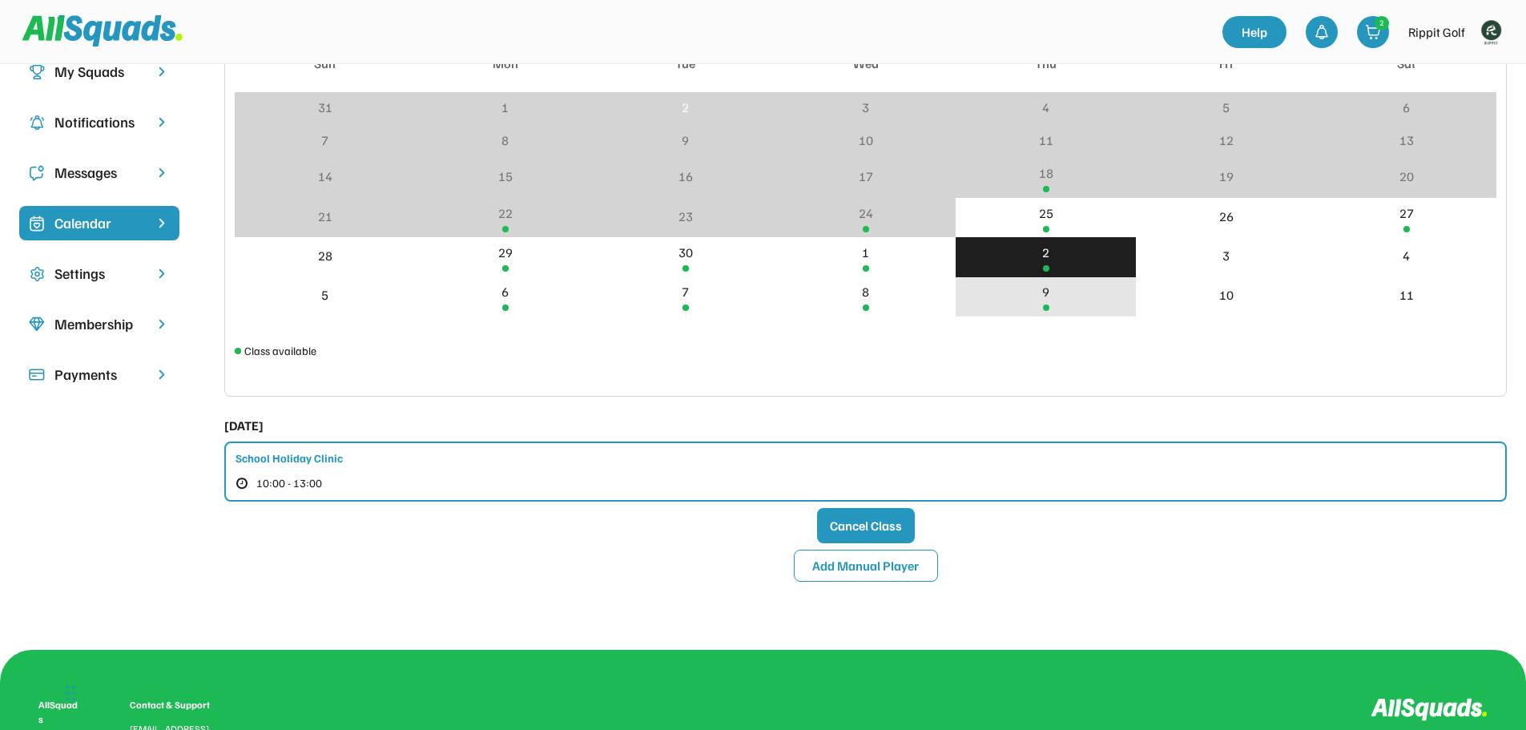
click at [1065, 301] on div "9" at bounding box center [1045, 296] width 180 height 39
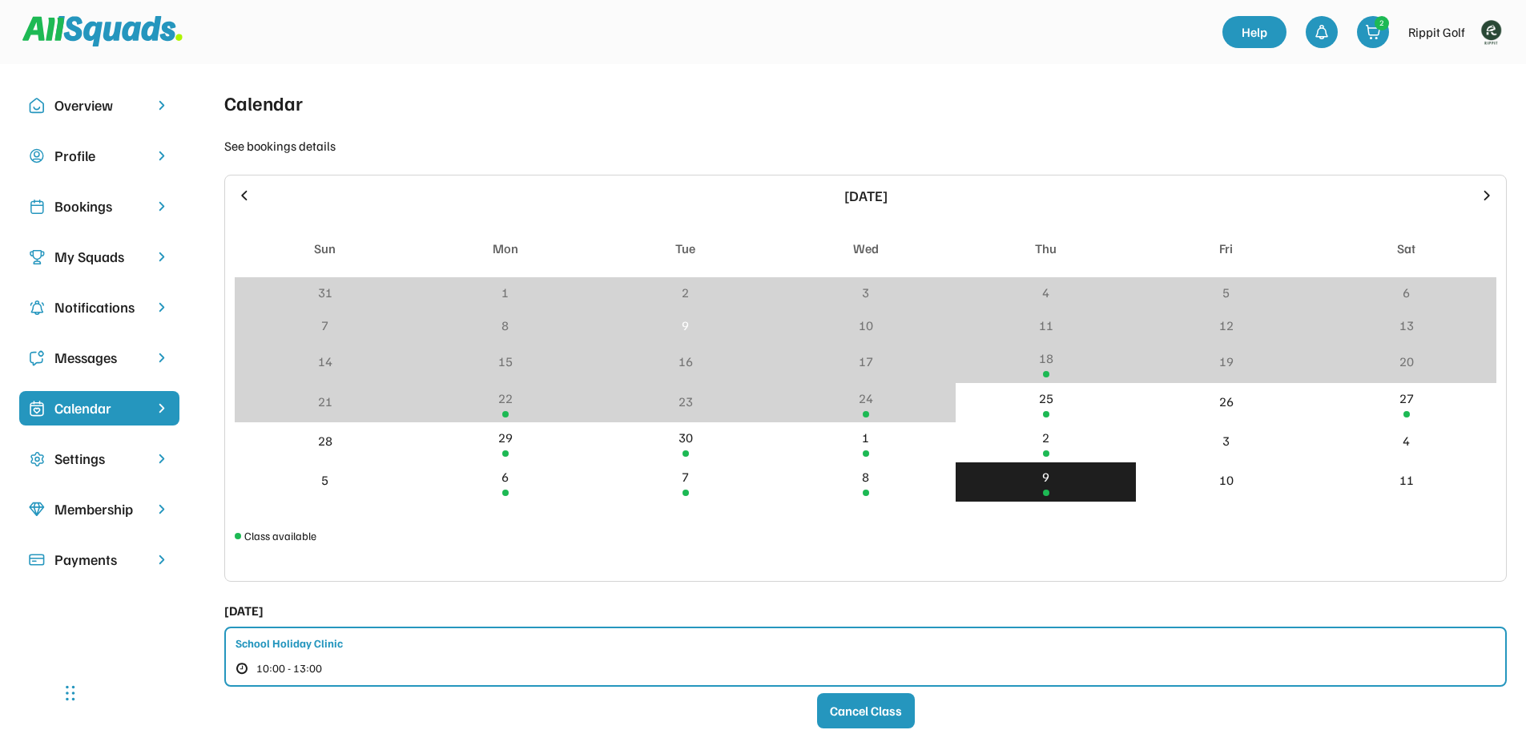
scroll to position [0, 0]
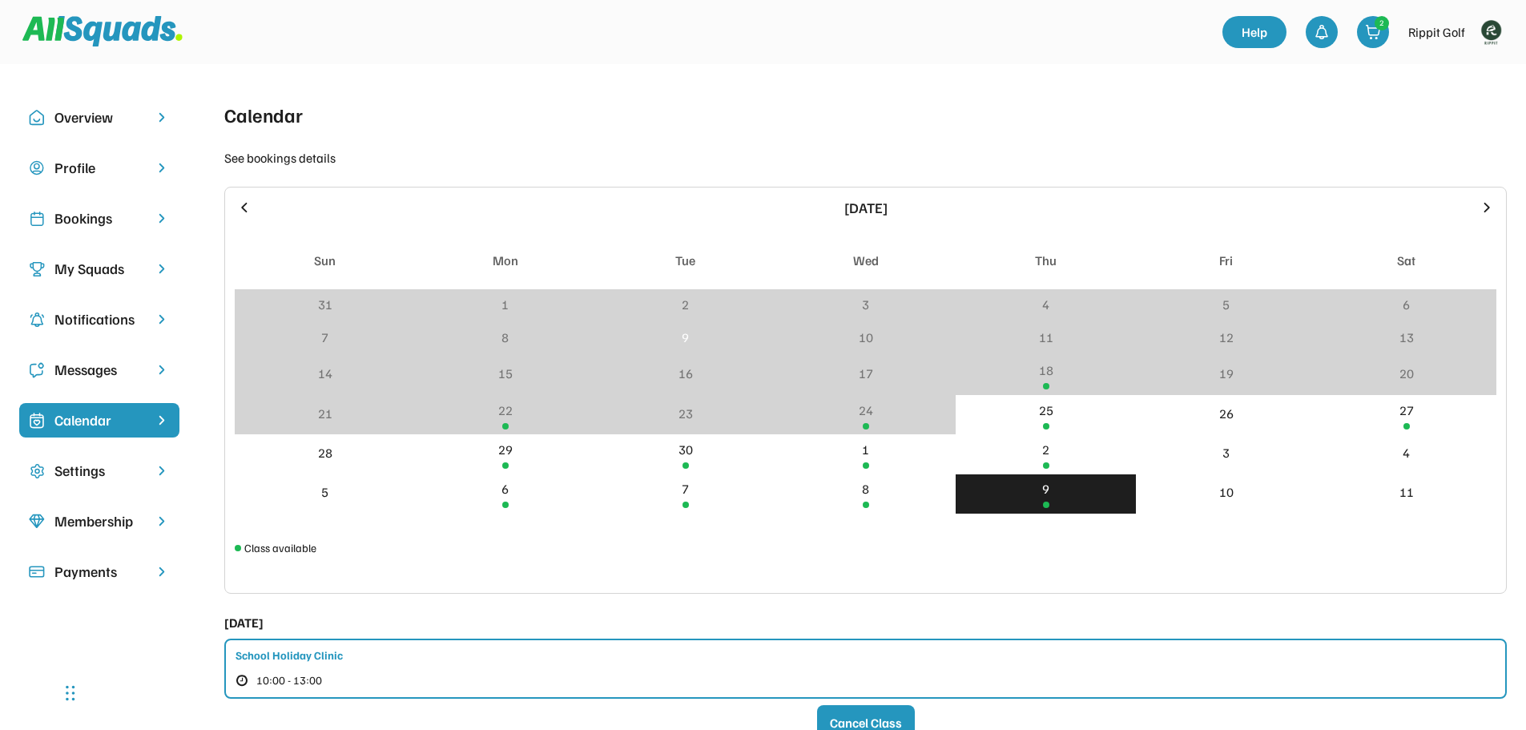
click at [1484, 208] on icon at bounding box center [1487, 208] width 18 height 18
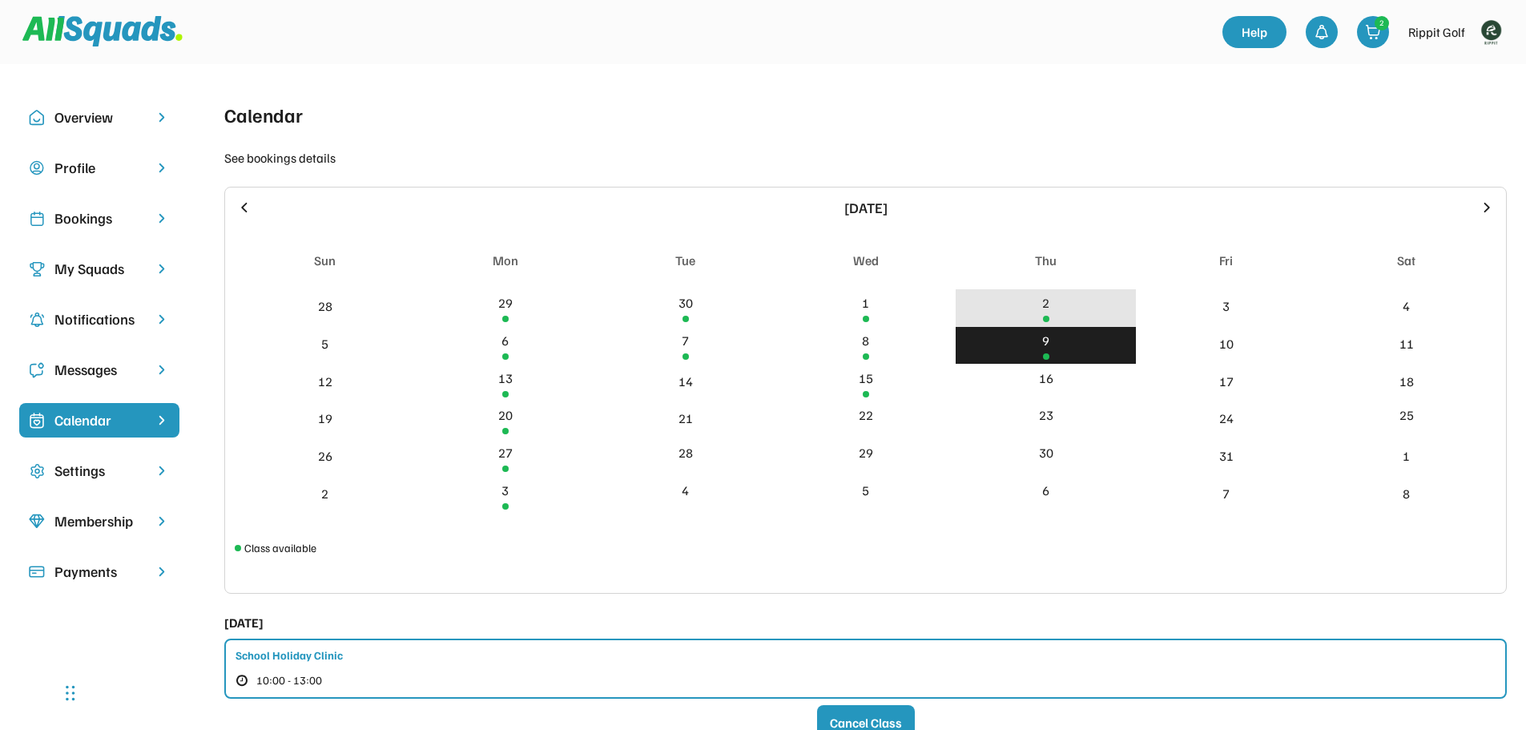
click at [1053, 302] on div "2" at bounding box center [1045, 308] width 180 height 38
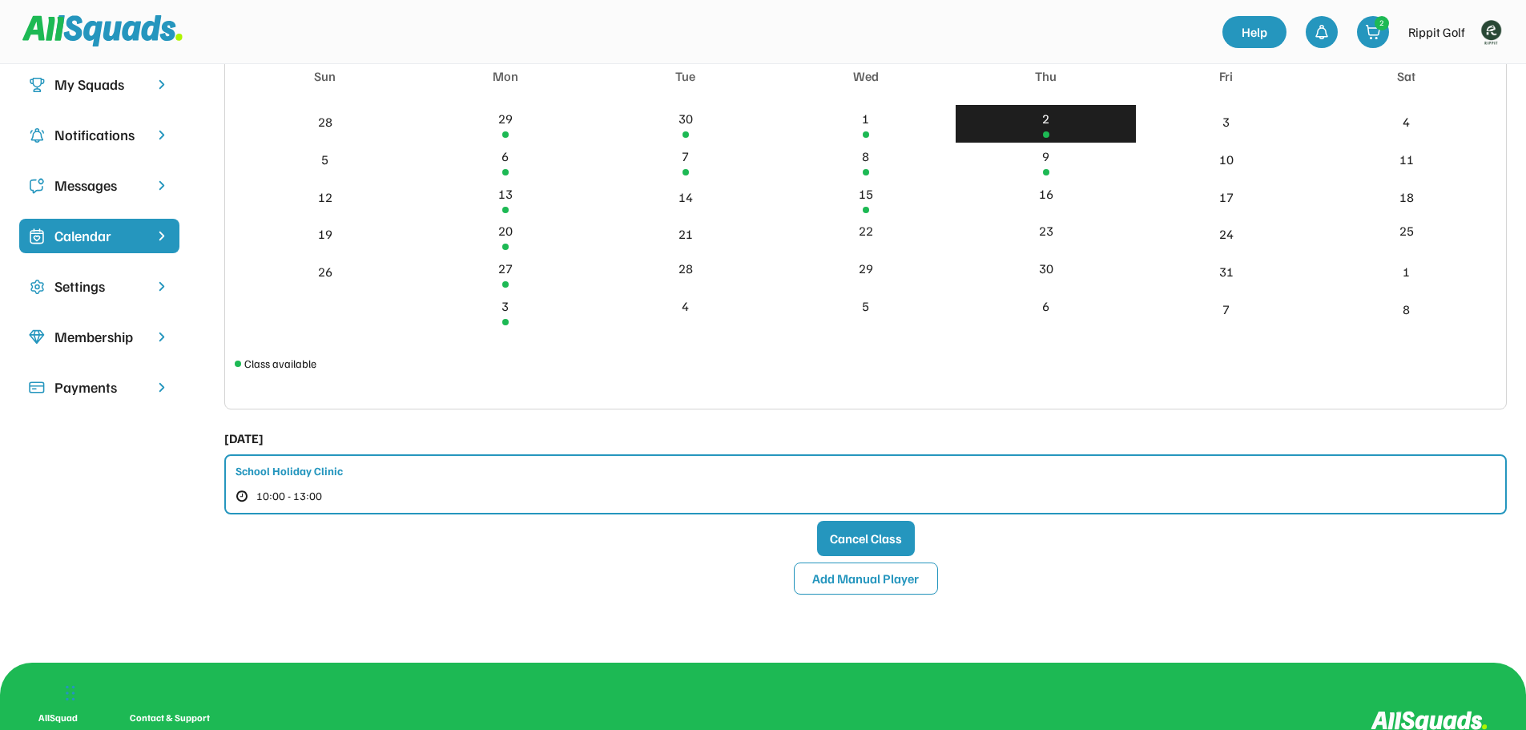
scroll to position [160, 0]
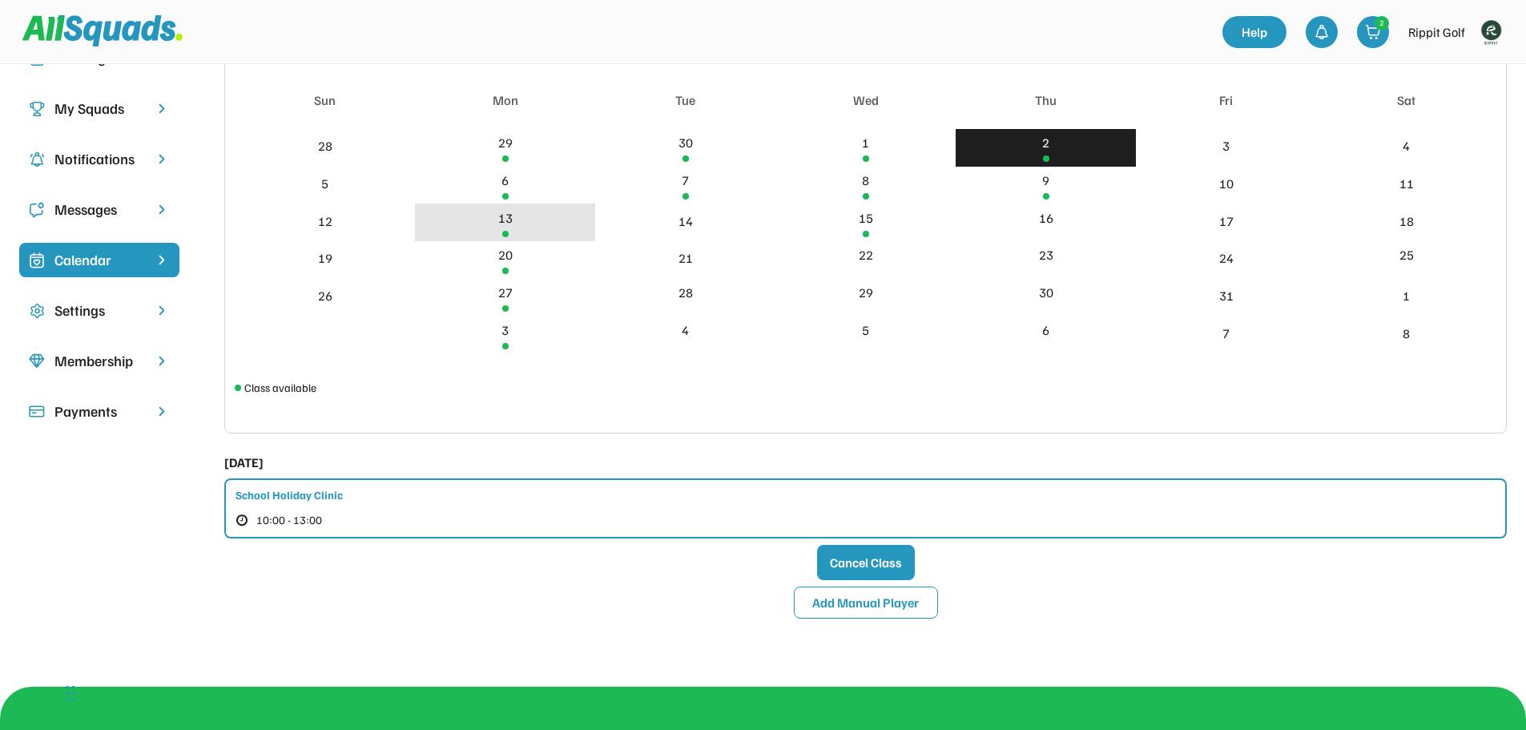
click at [494, 228] on div "13" at bounding box center [505, 222] width 180 height 38
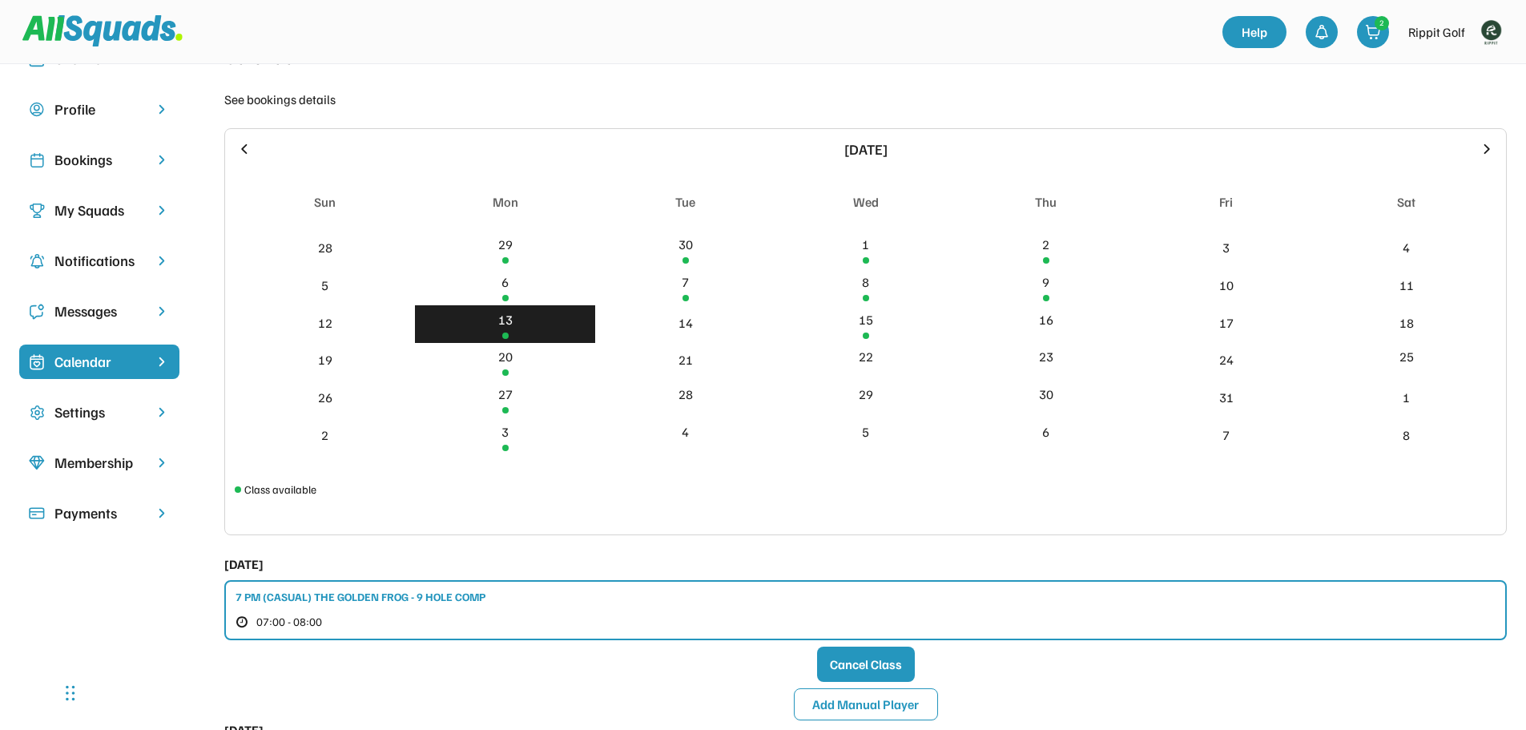
scroll to position [0, 0]
